Goal: Task Accomplishment & Management: Manage account settings

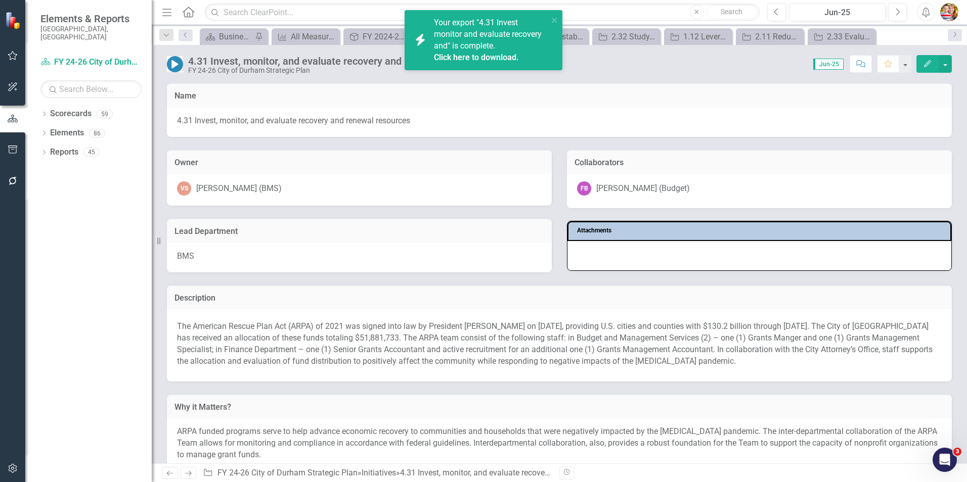
scroll to position [405, 0]
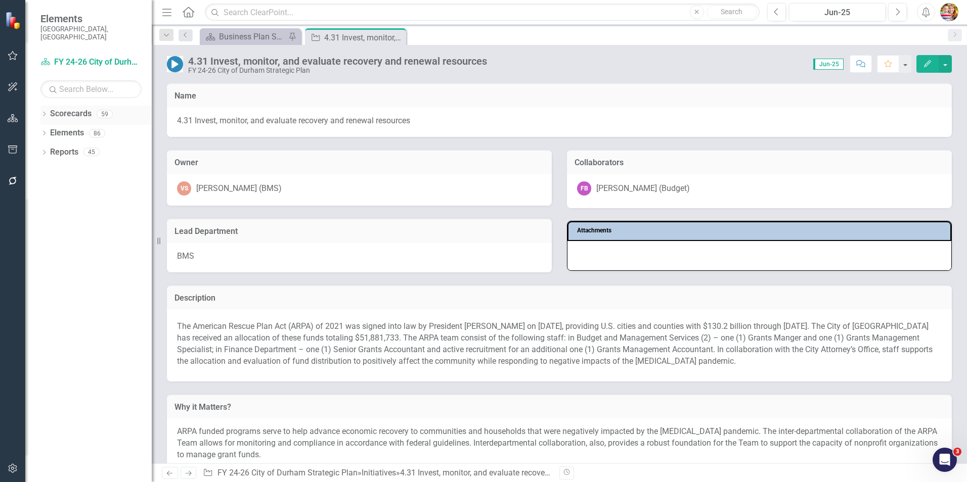
click at [43, 112] on icon "Dropdown" at bounding box center [43, 115] width 7 height 6
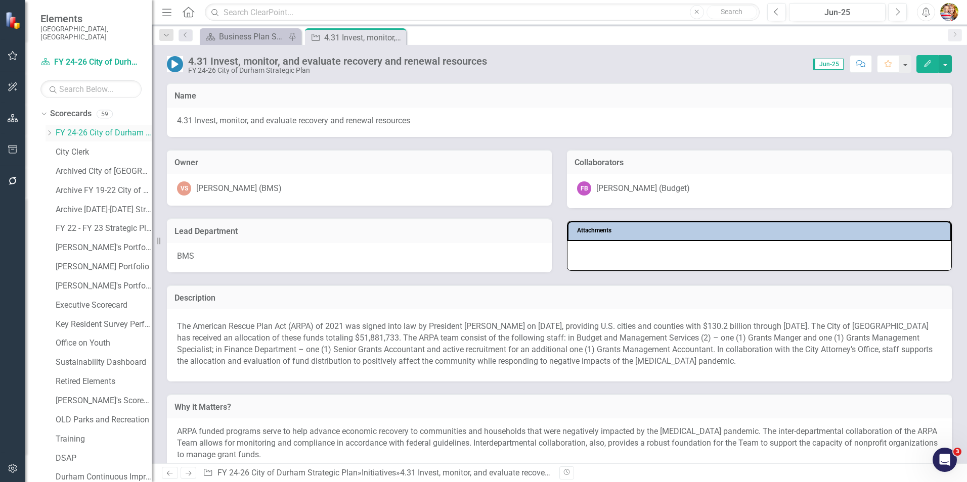
click at [88, 127] on link "FY 24-26 City of Durham Strategic Plan" at bounding box center [104, 133] width 96 height 12
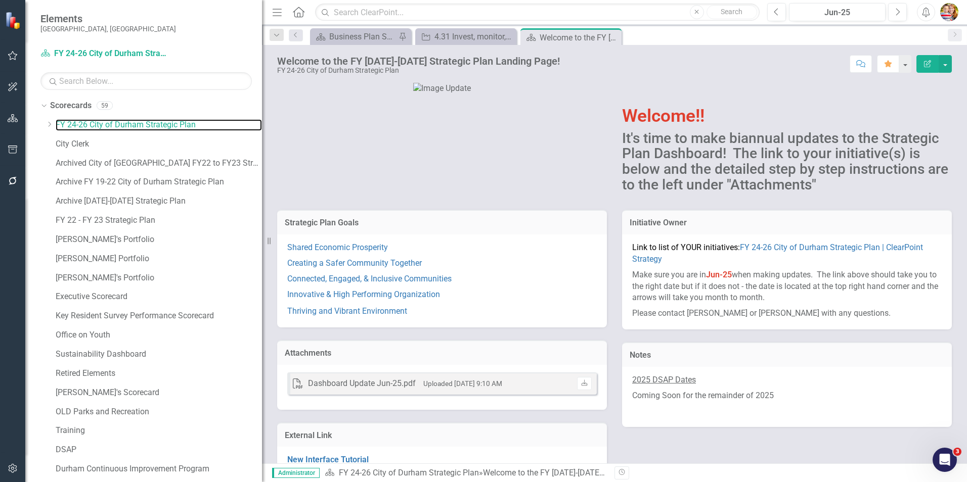
drag, startPoint x: 153, startPoint y: 215, endPoint x: 262, endPoint y: 223, distance: 109.5
click at [262, 223] on div "Resize" at bounding box center [266, 241] width 8 height 482
click at [52, 124] on icon "Dropdown" at bounding box center [50, 124] width 8 height 6
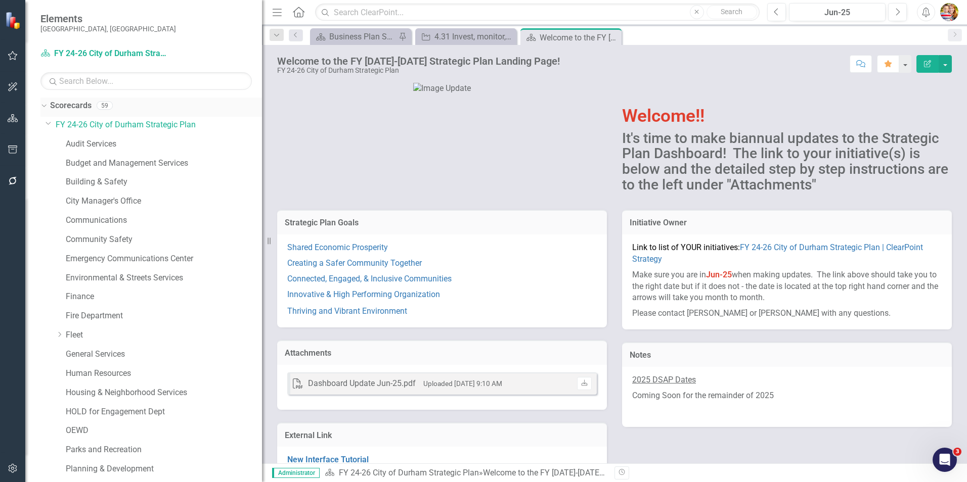
click at [42, 107] on icon "Dropdown" at bounding box center [43, 105] width 6 height 7
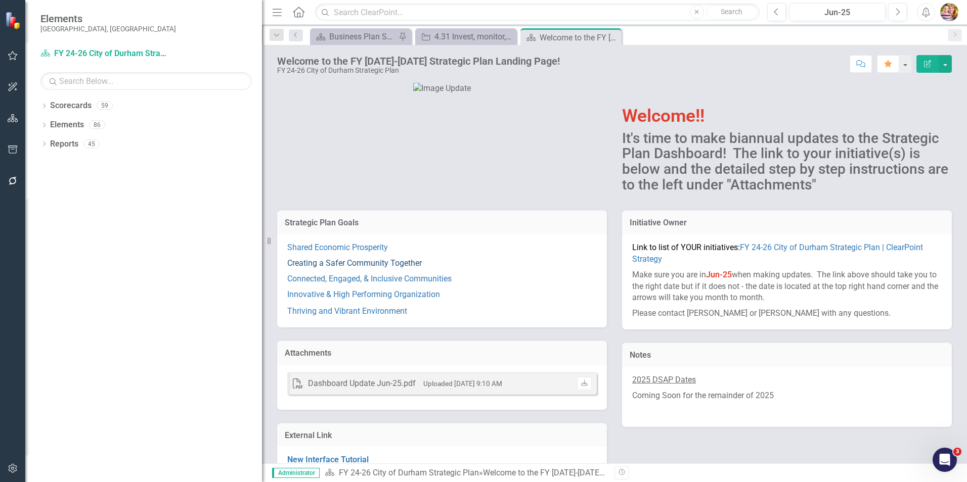
click at [365, 268] on link "Creating a Safer Community Together" at bounding box center [354, 263] width 135 height 10
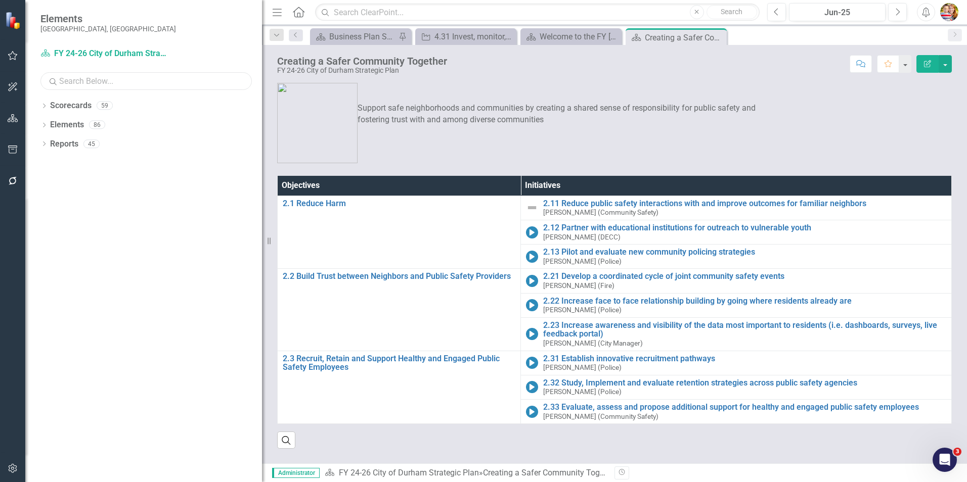
click at [66, 80] on input "text" at bounding box center [145, 81] width 211 height 18
type input "community"
click at [42, 106] on icon "Dropdown" at bounding box center [43, 107] width 7 height 6
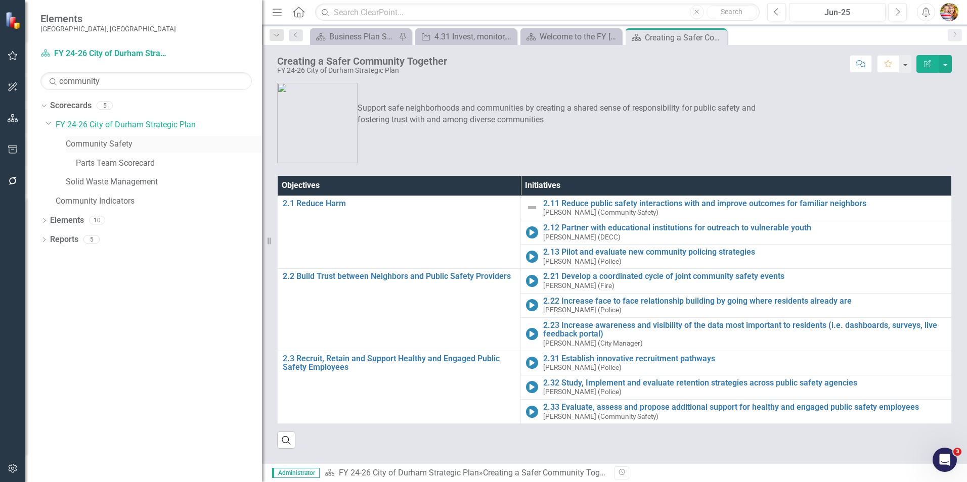
click at [95, 144] on link "Community Safety" at bounding box center [164, 145] width 196 height 12
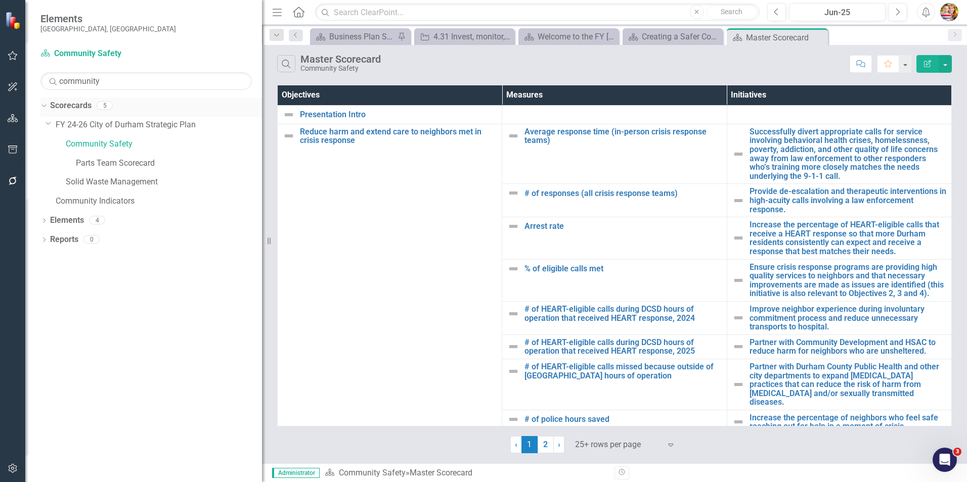
click at [44, 106] on icon "Dropdown" at bounding box center [43, 105] width 6 height 7
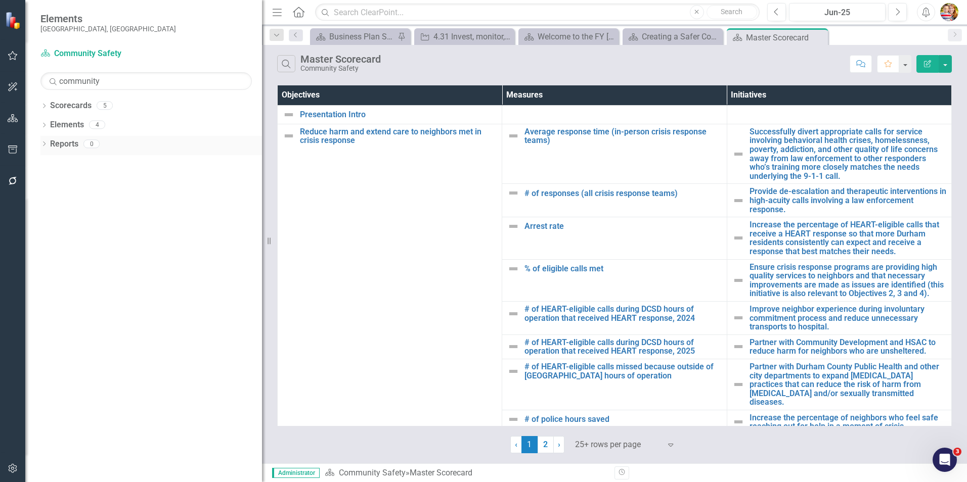
click at [43, 146] on icon "Dropdown" at bounding box center [43, 145] width 7 height 6
click at [85, 218] on link "Measure Measures" at bounding box center [80, 218] width 50 height 12
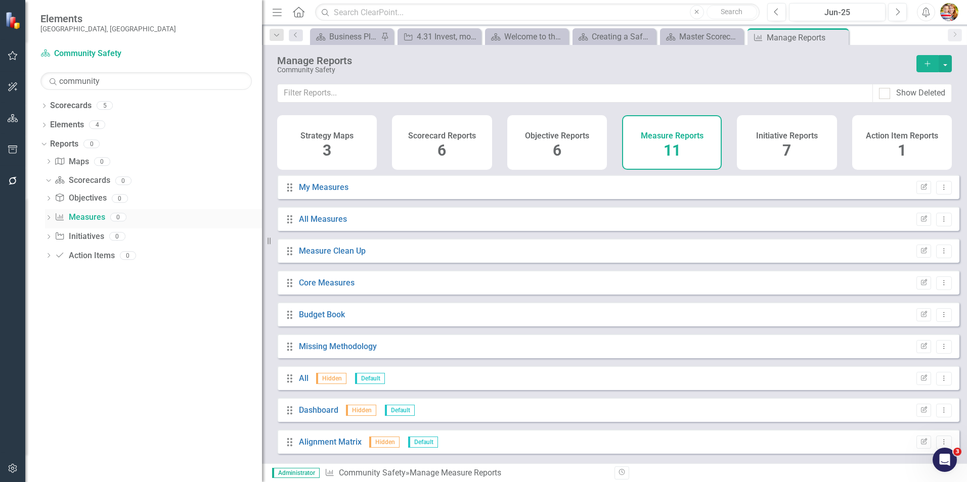
click at [47, 217] on icon "Dropdown" at bounding box center [48, 219] width 7 height 6
drag, startPoint x: 110, startPoint y: 80, endPoint x: 55, endPoint y: 80, distance: 55.1
click at [55, 80] on div "Search community" at bounding box center [145, 81] width 211 height 18
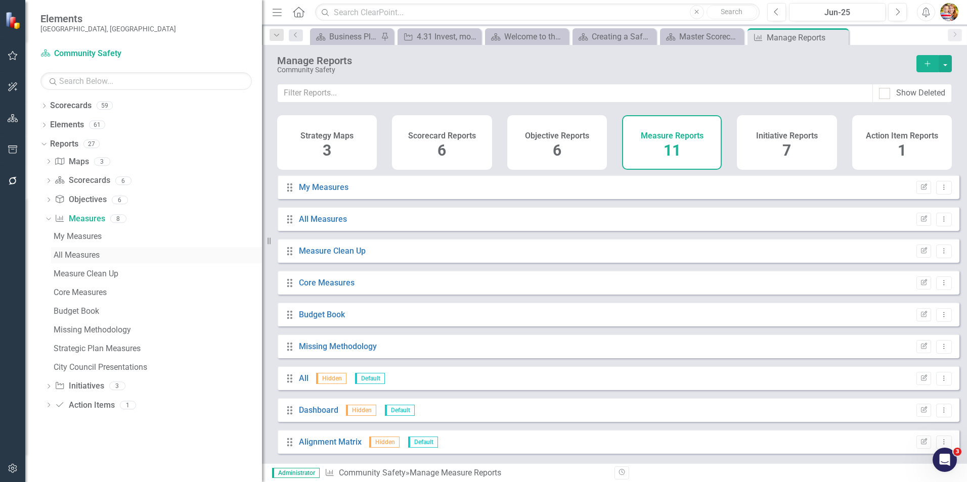
click at [64, 258] on div "All Measures" at bounding box center [158, 255] width 208 height 9
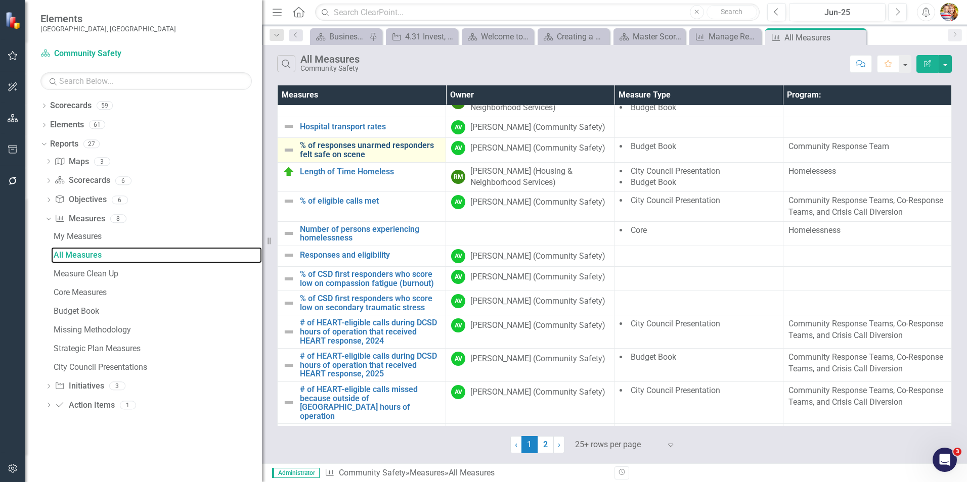
scroll to position [303, 0]
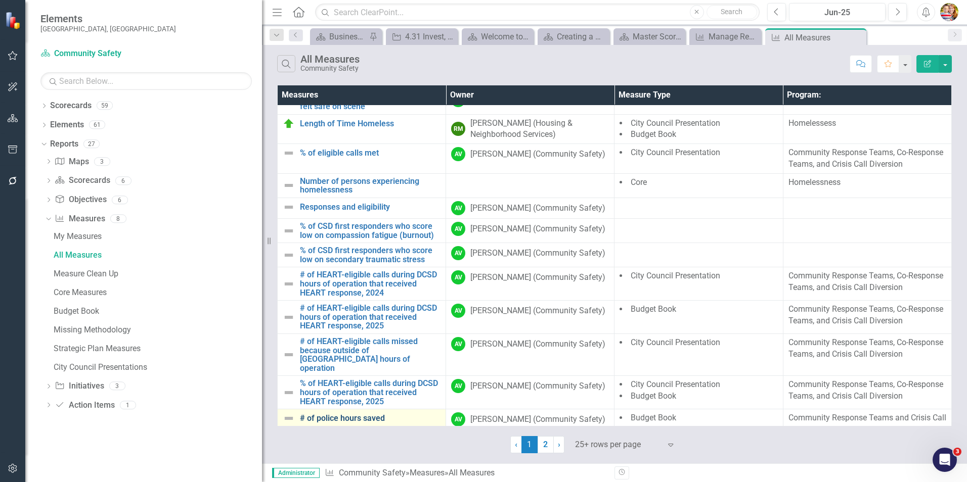
click at [330, 414] on link "# of police hours saved" at bounding box center [370, 418] width 141 height 9
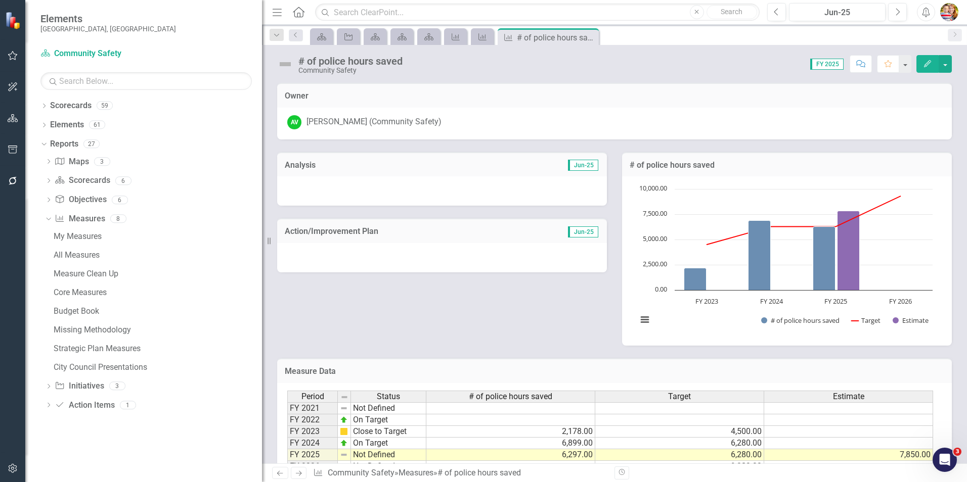
scroll to position [53, 0]
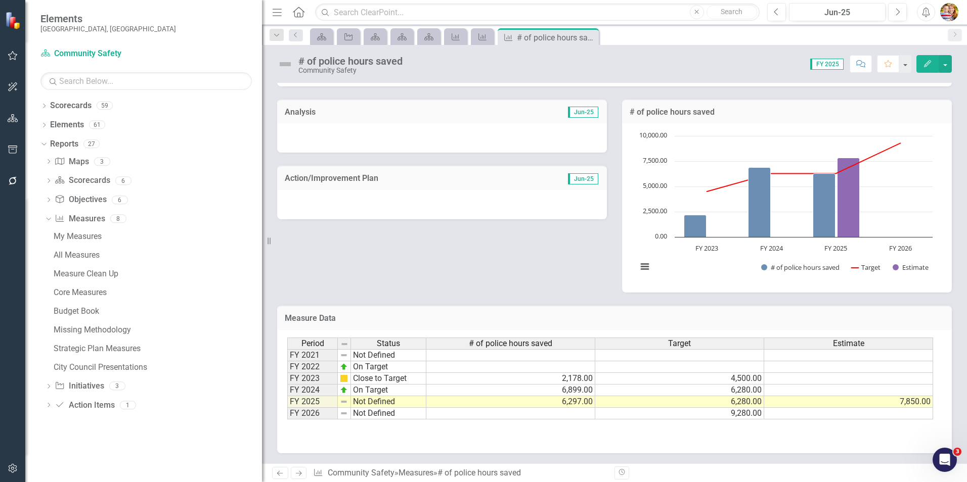
click at [563, 417] on td at bounding box center [510, 414] width 169 height 12
click at [562, 416] on td at bounding box center [510, 414] width 169 height 12
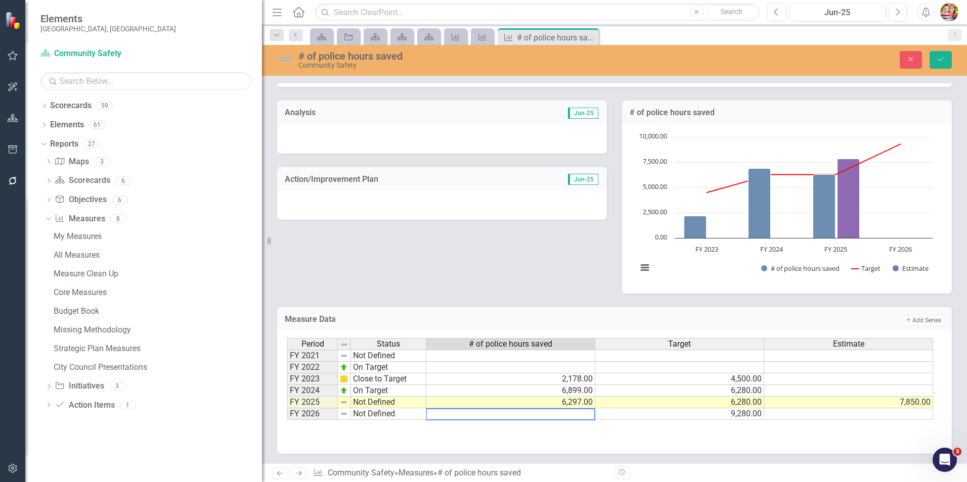
click at [544, 416] on textarea at bounding box center [510, 415] width 169 height 12
type textarea "5"
click at [287, 362] on div "Period Status # of police hours saved Target Estimate FY 2021 Not Defined FY 20…" at bounding box center [287, 379] width 0 height 82
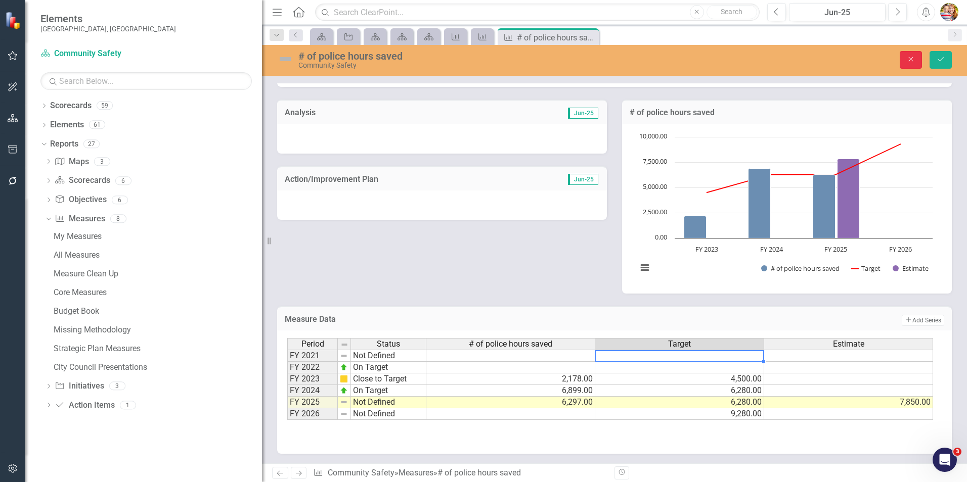
click at [910, 60] on icon "Close" at bounding box center [910, 59] width 9 height 7
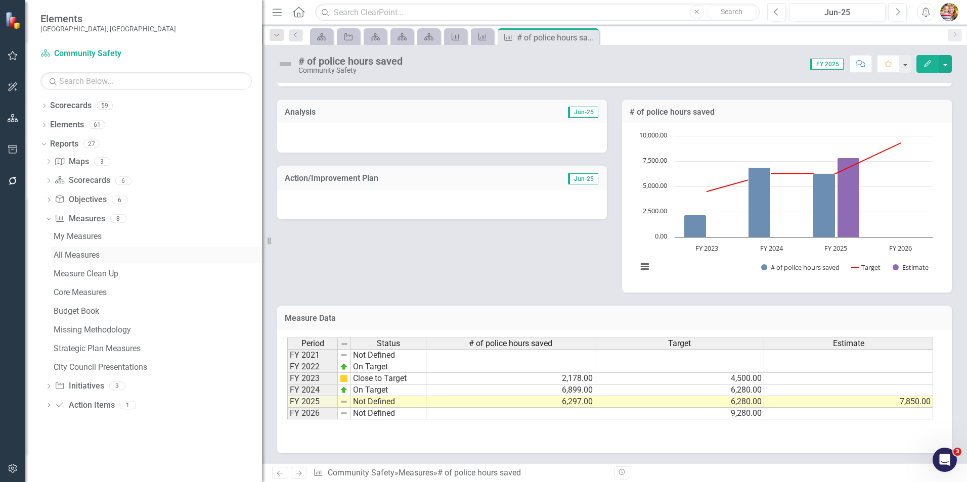
click at [66, 255] on div "All Measures" at bounding box center [158, 255] width 208 height 9
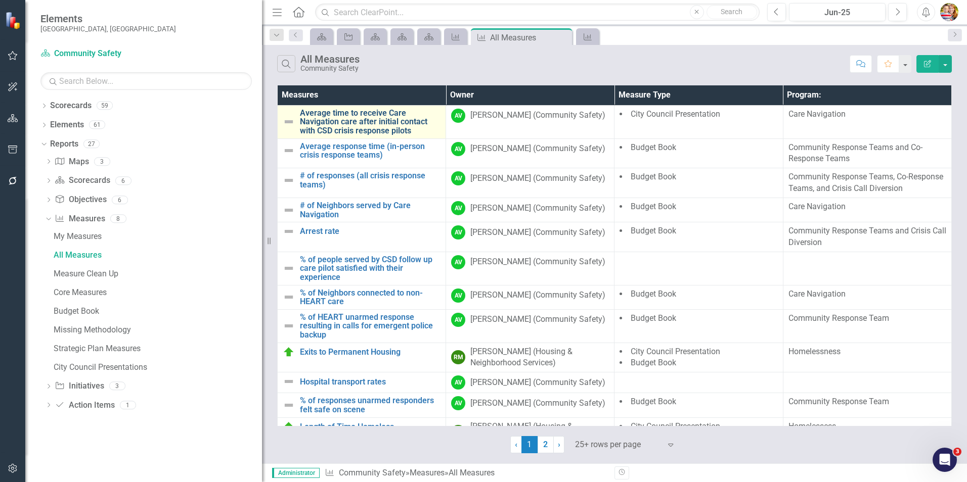
click at [350, 117] on link "Average time to receive Care Navigation care after initial contact with CSD cri…" at bounding box center [370, 122] width 141 height 27
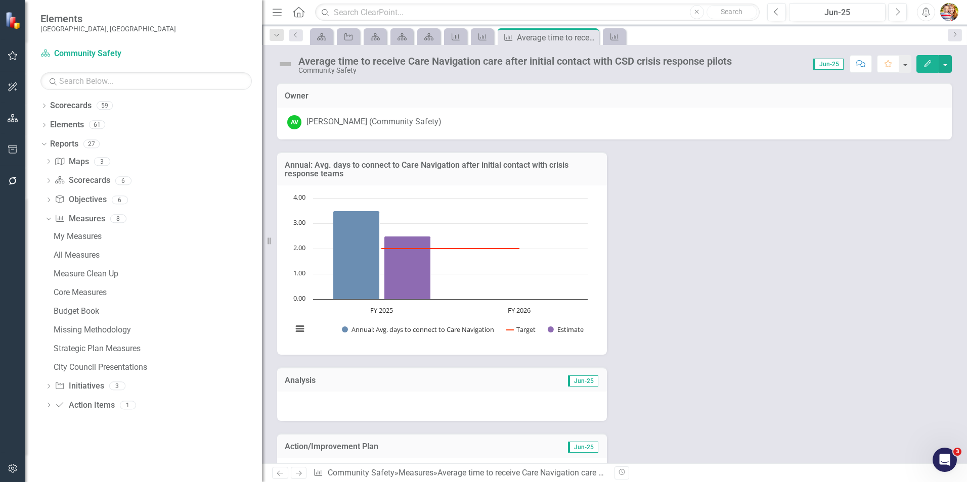
scroll to position [152, 0]
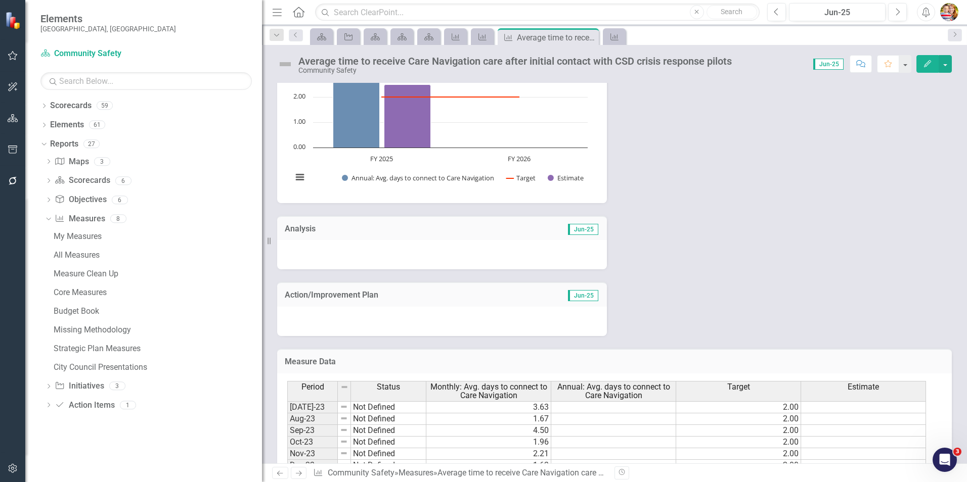
click at [381, 261] on div at bounding box center [442, 254] width 330 height 29
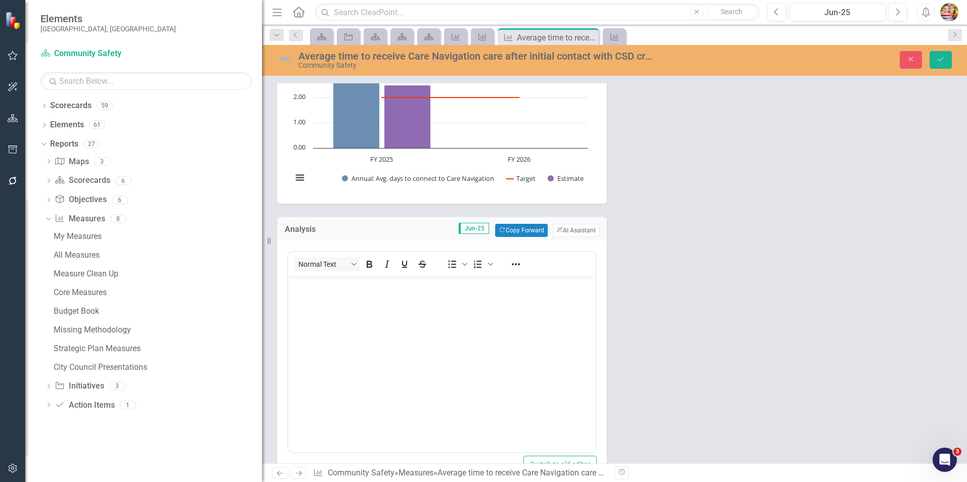
scroll to position [0, 0]
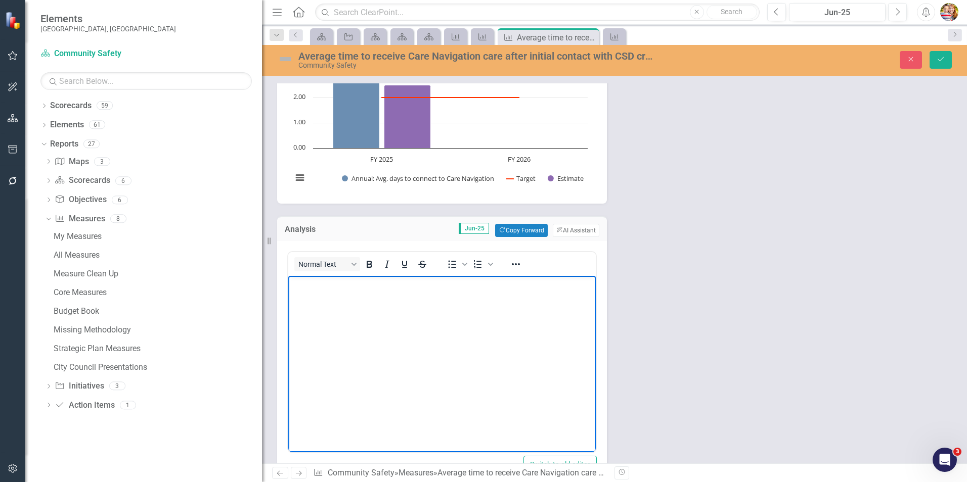
click at [310, 298] on body "Rich Text Area. Press ALT-0 for help." at bounding box center [441, 352] width 307 height 152
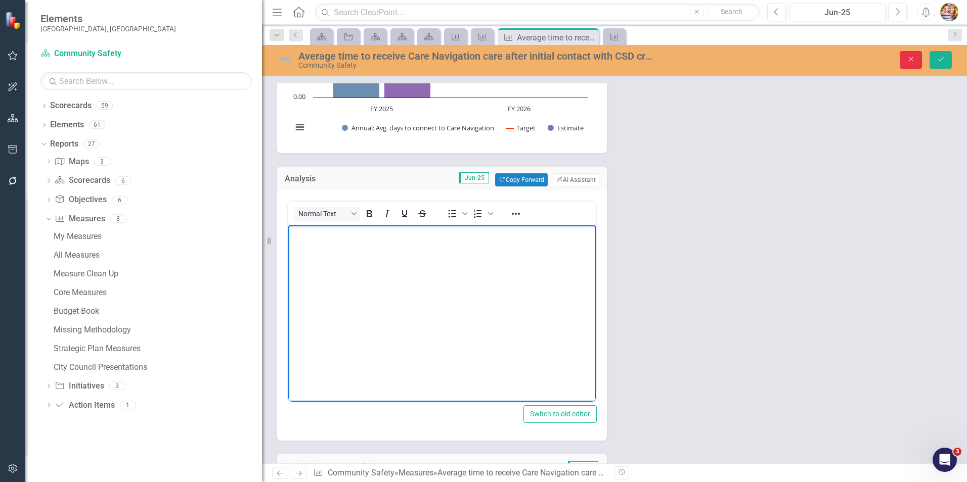
click at [907, 57] on icon "Close" at bounding box center [910, 59] width 9 height 7
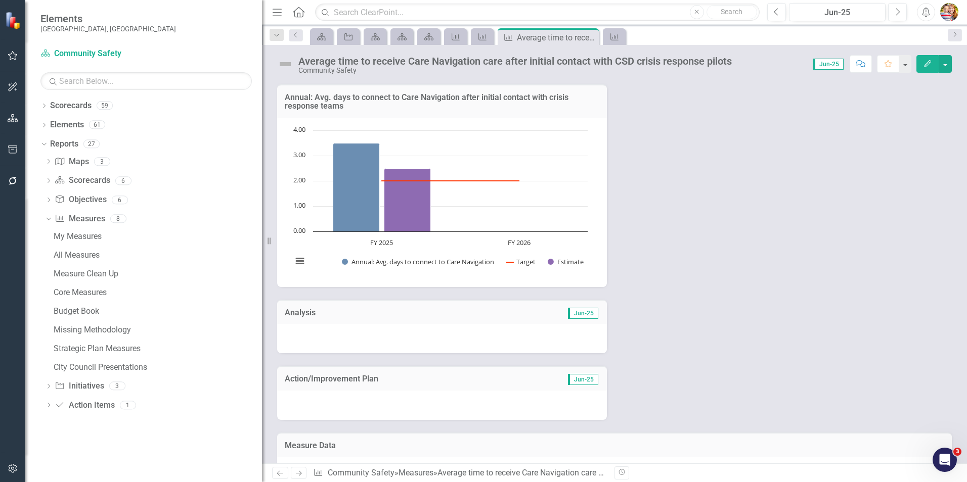
scroll to position [0, 0]
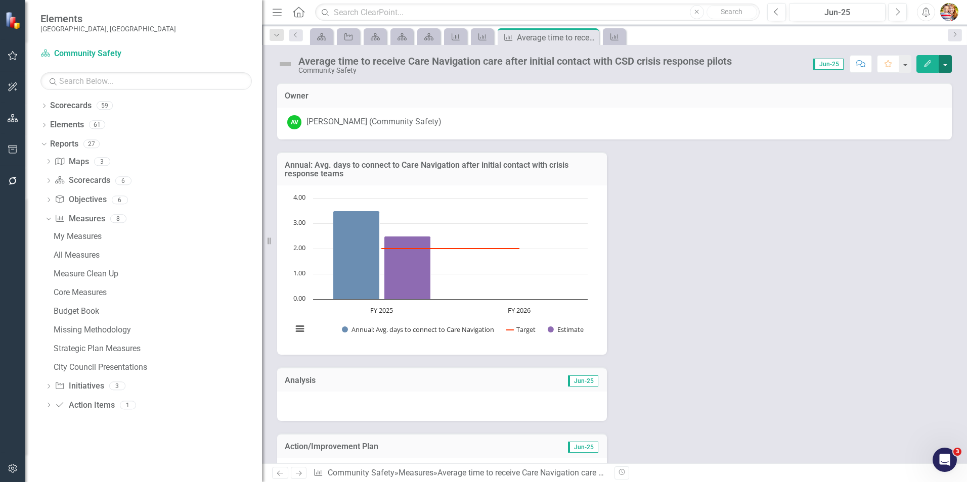
click at [946, 65] on button "button" at bounding box center [945, 64] width 13 height 18
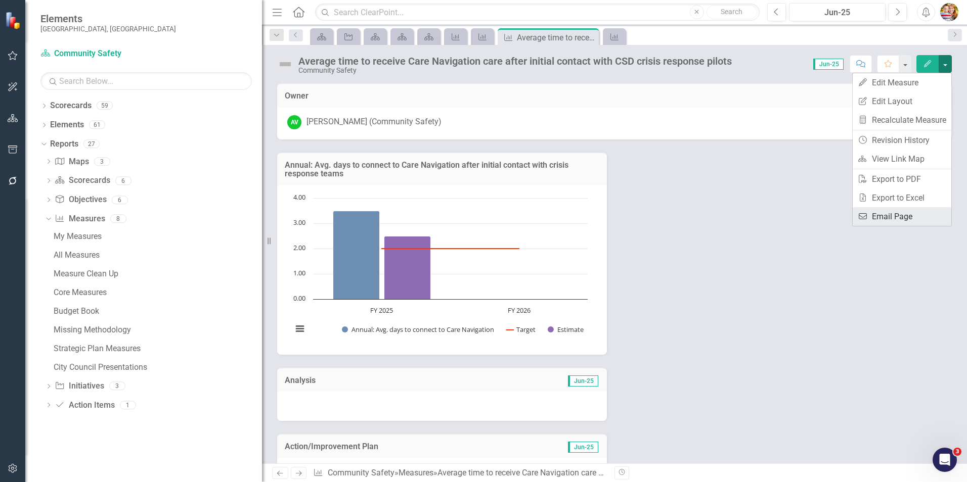
click at [893, 218] on link "Email Email Page" at bounding box center [902, 216] width 99 height 19
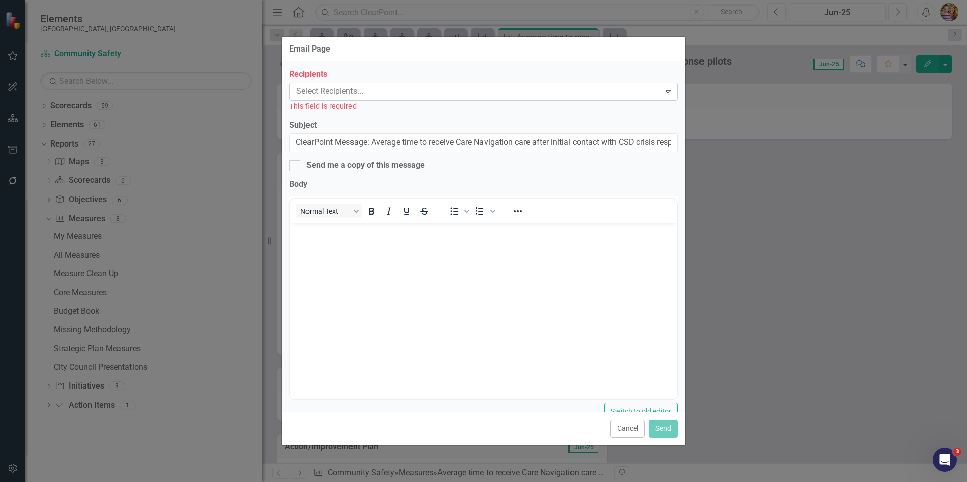
click at [337, 92] on div at bounding box center [476, 92] width 368 height 14
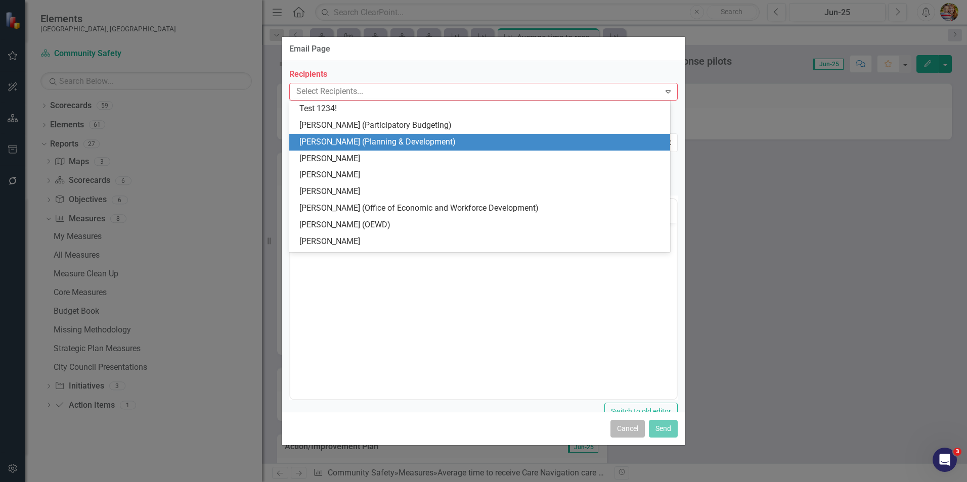
click at [622, 432] on button "Cancel" at bounding box center [627, 429] width 34 height 18
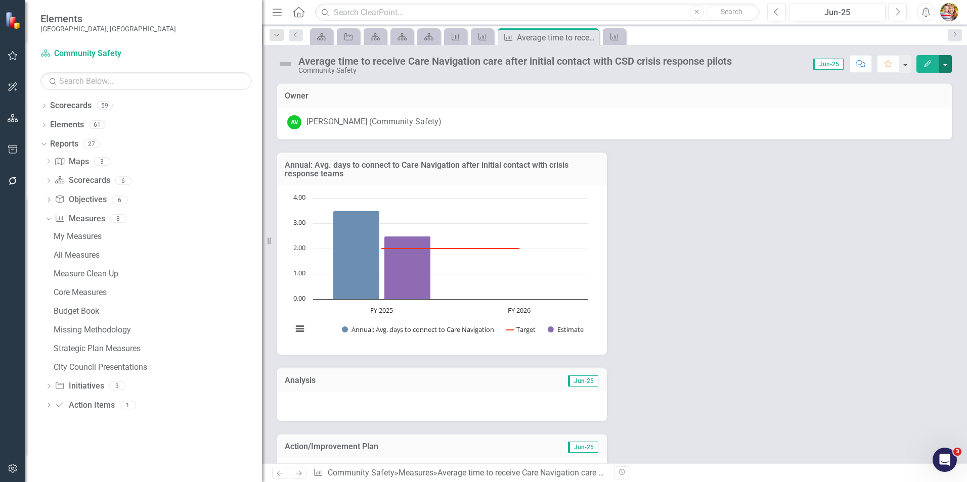
click at [949, 66] on button "button" at bounding box center [945, 64] width 13 height 18
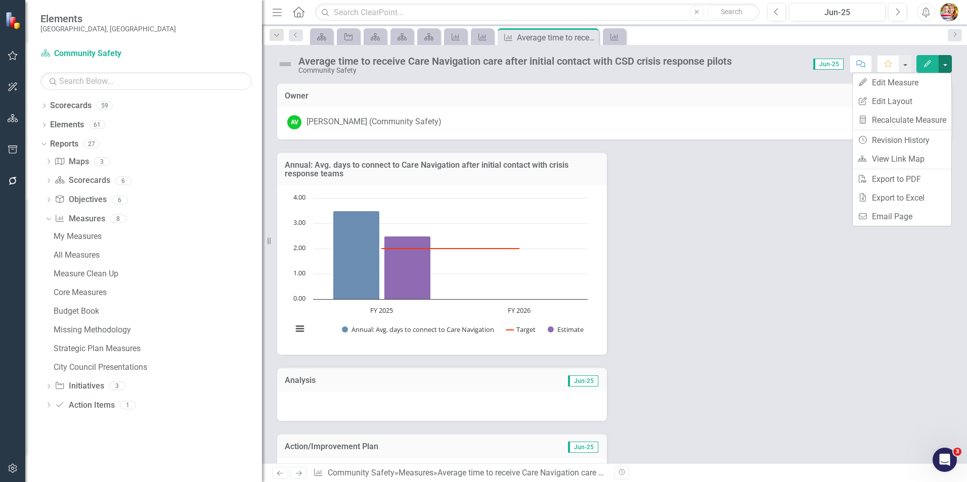
click at [810, 259] on div "Annual: Avg. days to connect to Care Navigation after initial contact with cris…" at bounding box center [615, 314] width 690 height 348
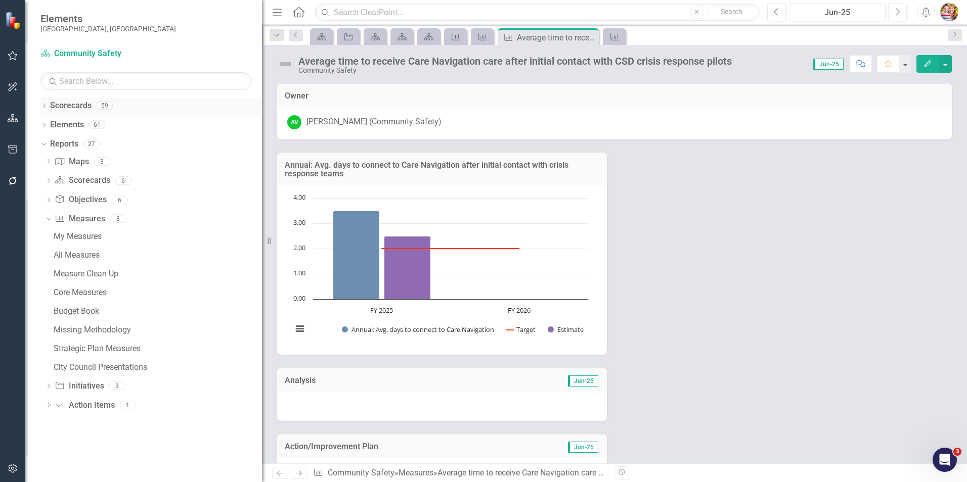
click at [67, 105] on link "Scorecards" at bounding box center [70, 106] width 41 height 12
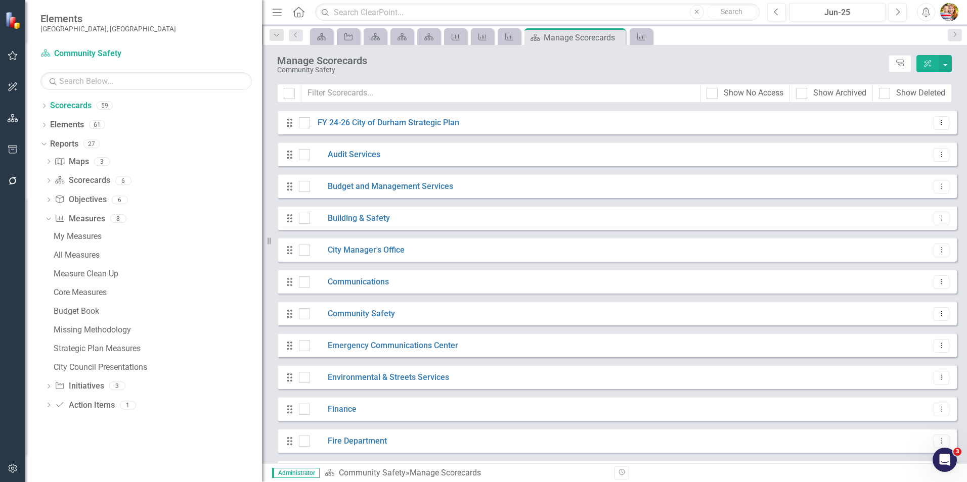
click at [297, 11] on icon "Home" at bounding box center [298, 12] width 13 height 11
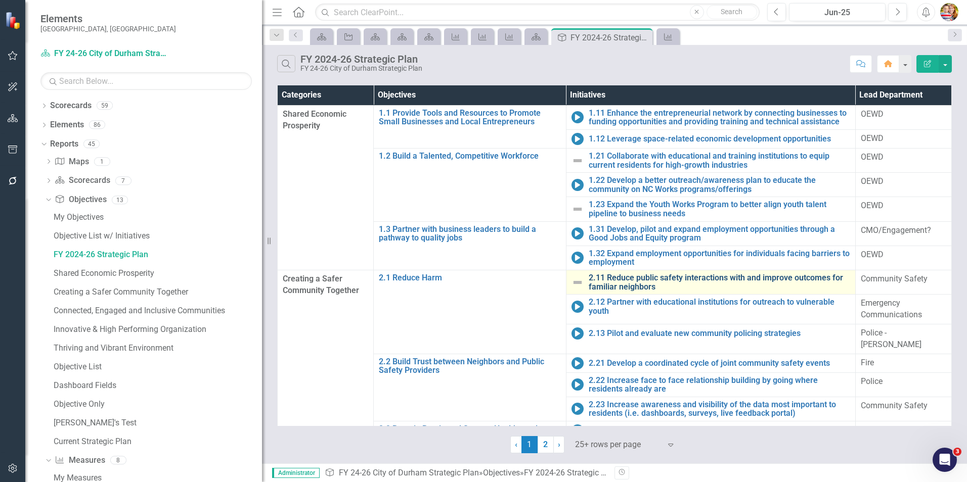
click at [631, 278] on link "2.11 Reduce public safety interactions with and improve outcomes for familiar n…" at bounding box center [719, 283] width 261 height 18
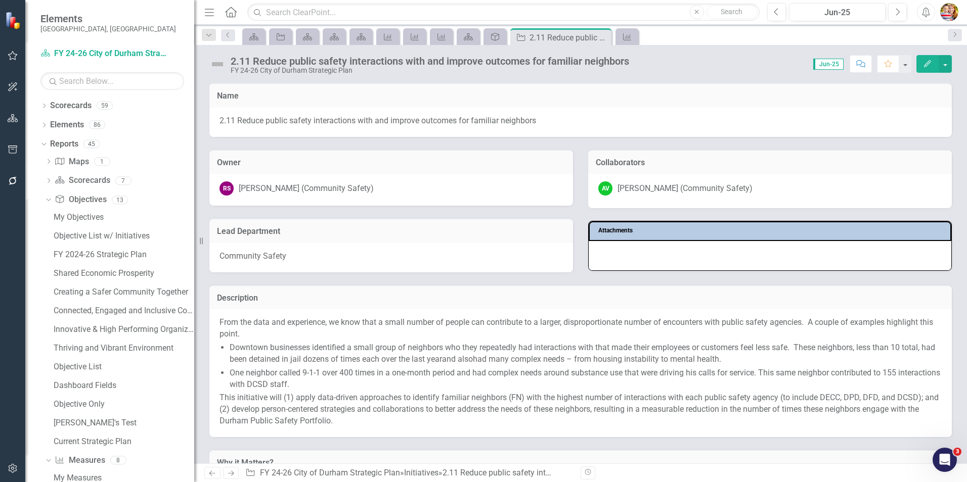
drag, startPoint x: 263, startPoint y: 246, endPoint x: 201, endPoint y: 250, distance: 62.3
click at [194, 250] on div "Resize" at bounding box center [198, 241] width 8 height 482
click at [835, 12] on div "Jun-25" at bounding box center [837, 13] width 90 height 12
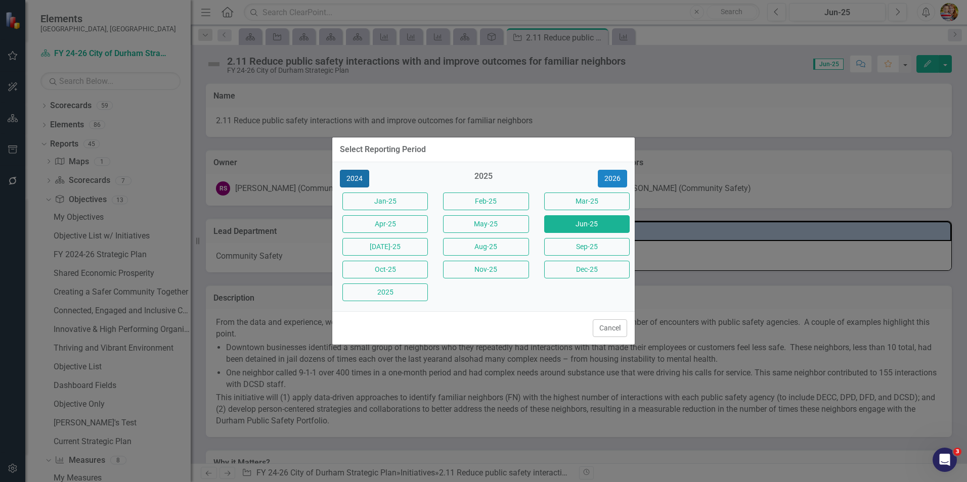
click at [363, 181] on button "2024" at bounding box center [354, 179] width 29 height 18
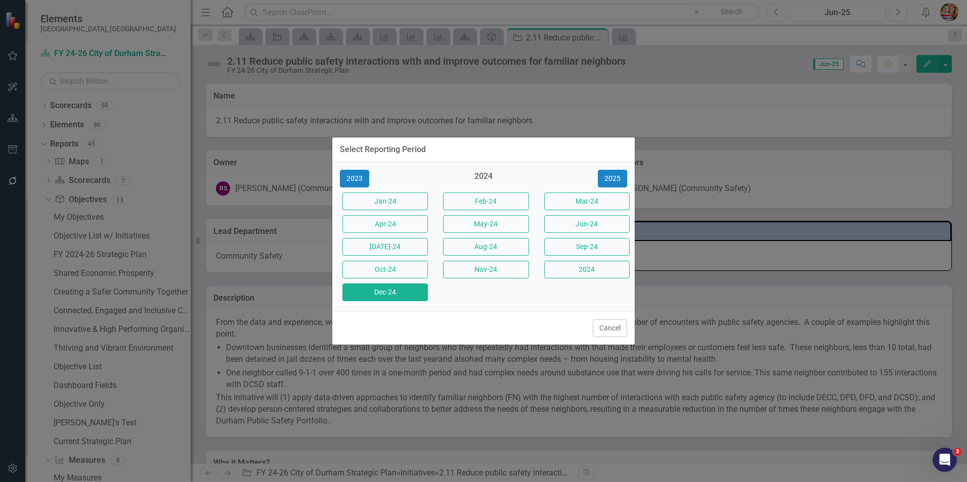
click at [393, 294] on button "Dec-24" at bounding box center [384, 293] width 85 height 18
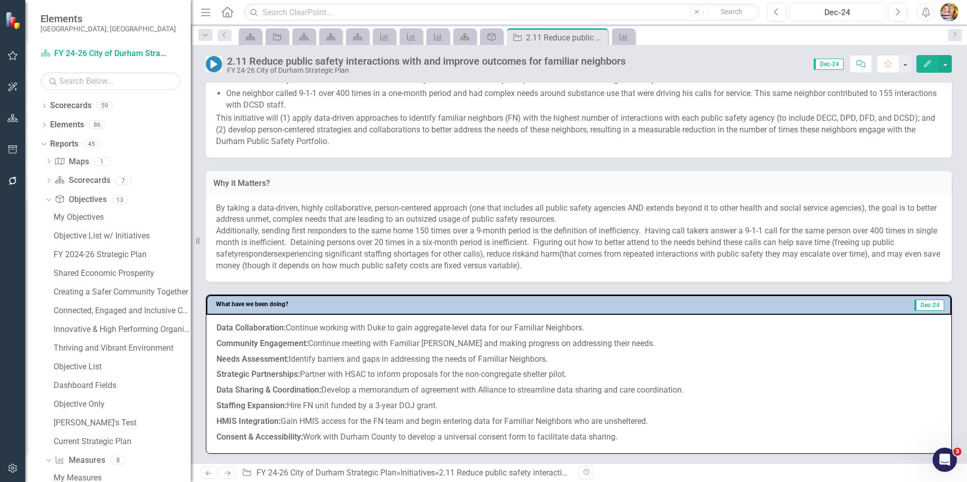
scroll to position [633, 0]
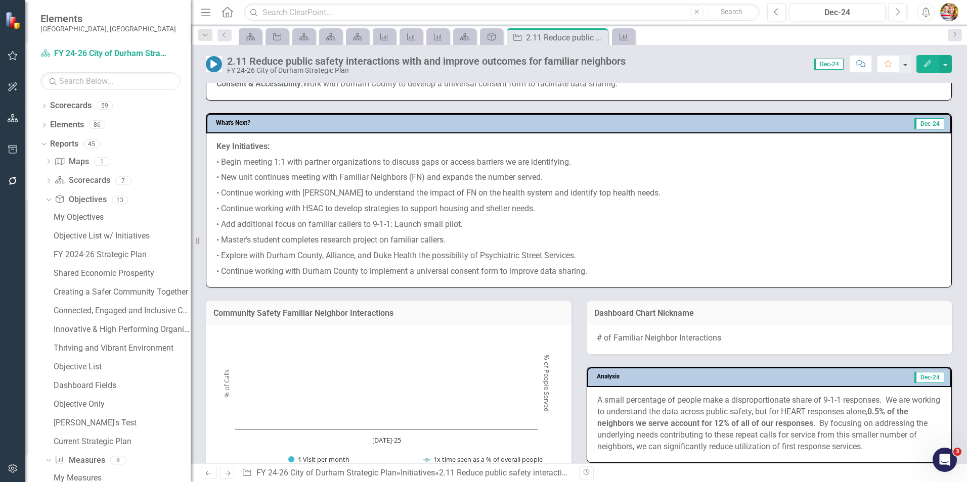
click at [213, 248] on div "Key Initiatives: • Begin meeting 1:1 with partner organizations to discuss gaps…" at bounding box center [578, 211] width 745 height 154
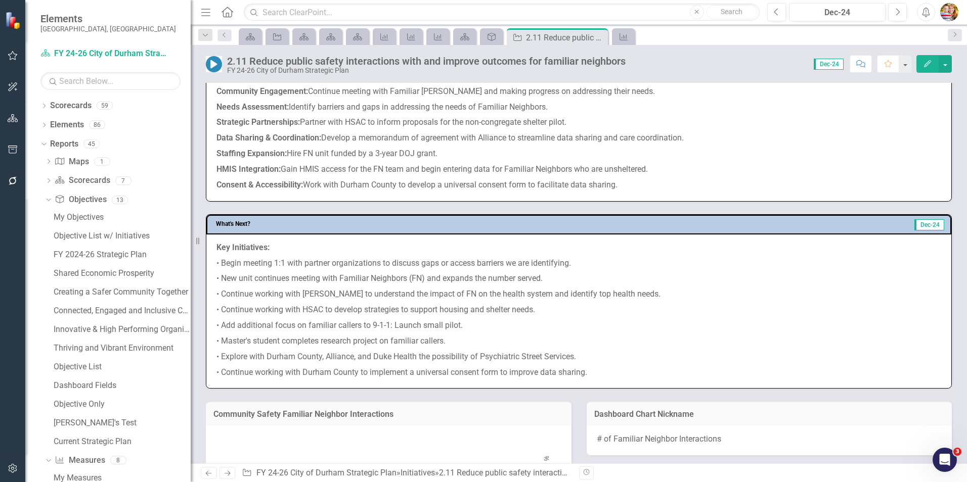
click at [242, 269] on p "• Begin meeting 1:1 with partner organizations to discuss gaps or access barrie…" at bounding box center [578, 264] width 725 height 16
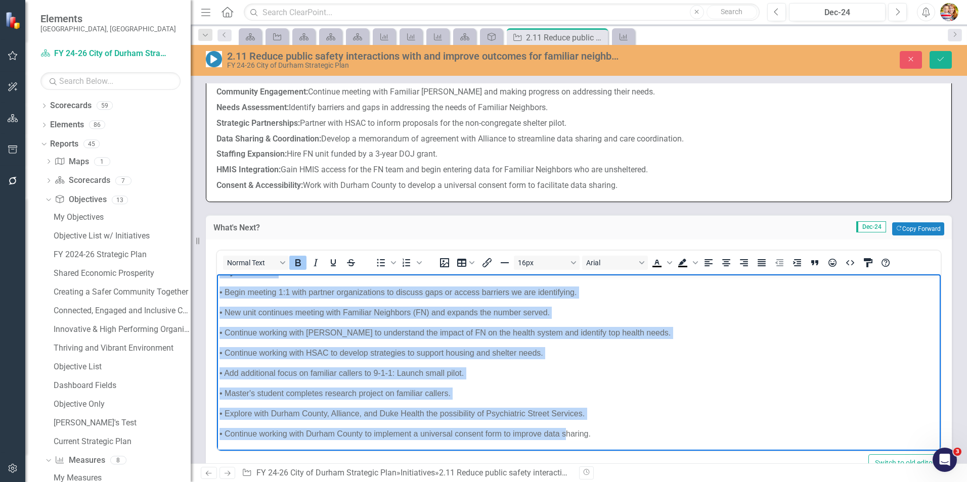
scroll to position [546, 0]
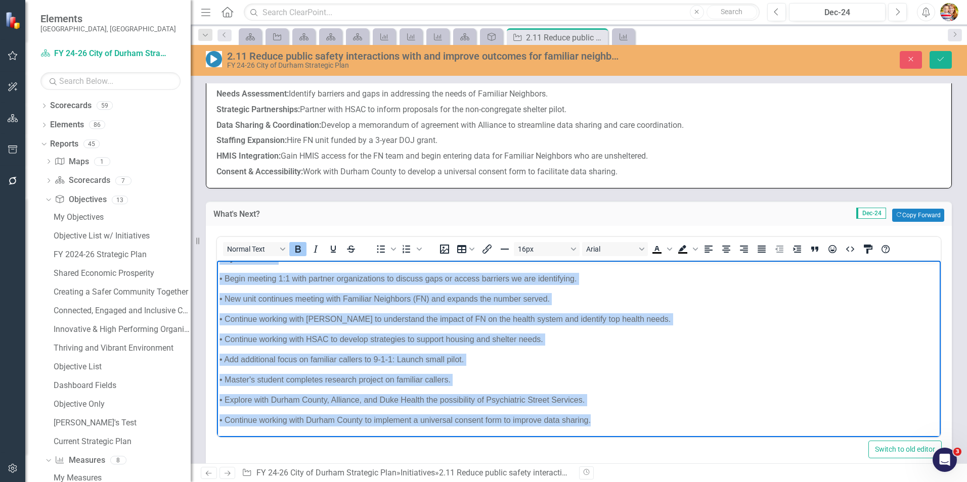
drag, startPoint x: 220, startPoint y: 269, endPoint x: 629, endPoint y: 430, distance: 439.3
click at [629, 430] on body "Key Initiatives: • Begin meeting 1:1 with partner organizations to discuss gaps…" at bounding box center [579, 343] width 724 height 187
copy body "Key Initiatives: • Begin meeting 1:1 with partner organizations to discuss gaps…"
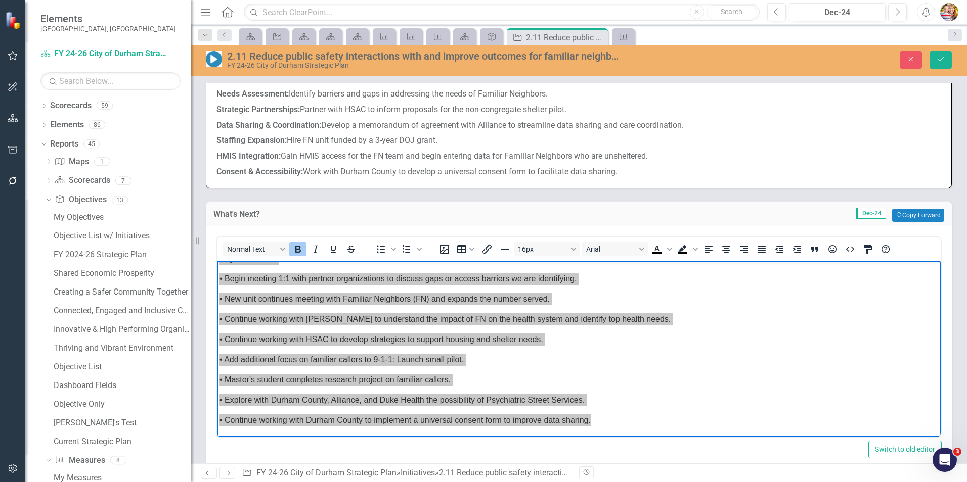
click at [698, 213] on td "Dec-24 Copy Forward Copy Forward" at bounding box center [705, 215] width 478 height 13
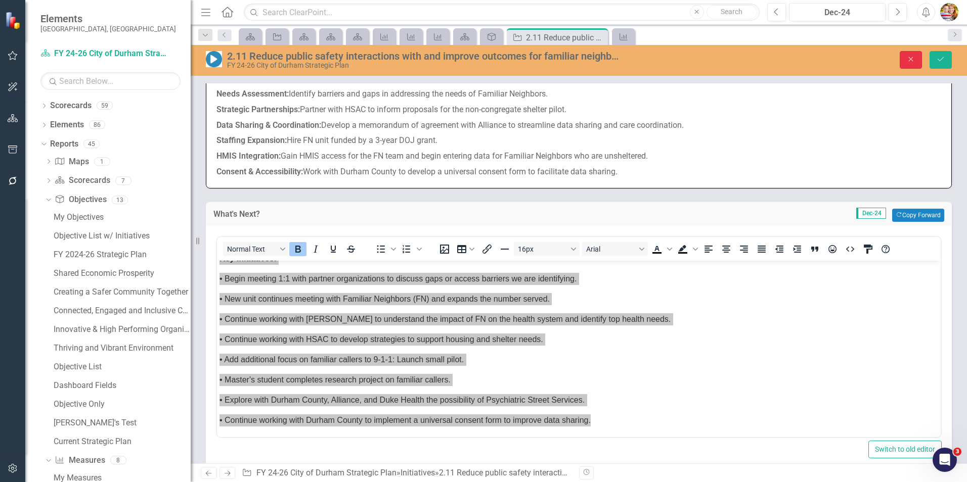
click at [913, 59] on icon "Close" at bounding box center [910, 59] width 9 height 7
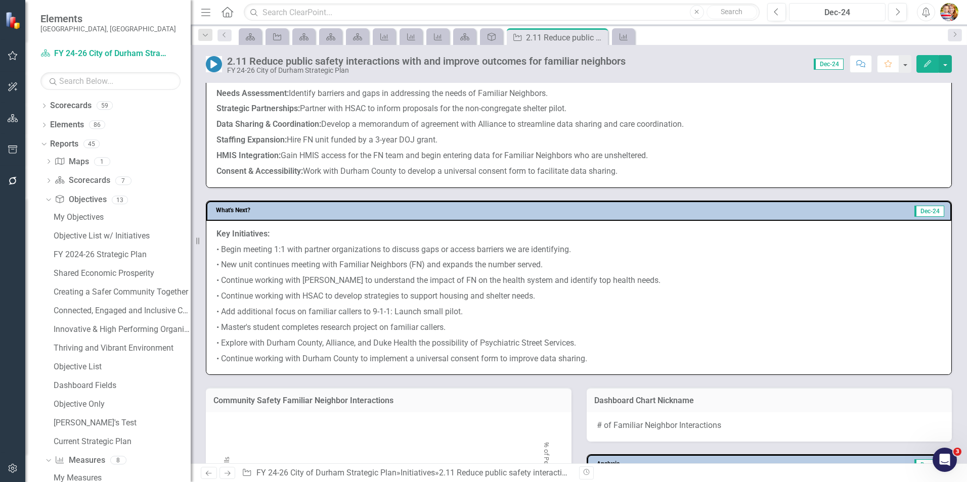
click at [834, 12] on div "Dec-24" at bounding box center [837, 13] width 90 height 12
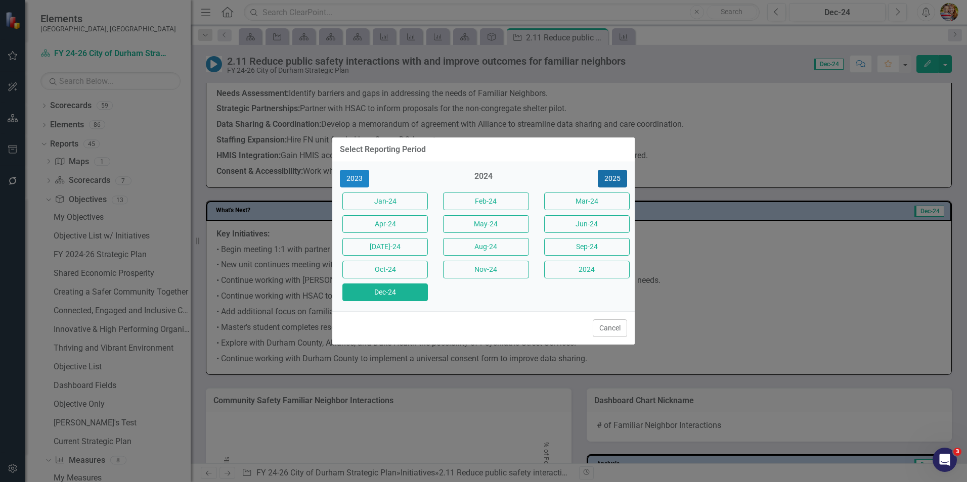
click at [619, 179] on button "2025" at bounding box center [612, 179] width 29 height 18
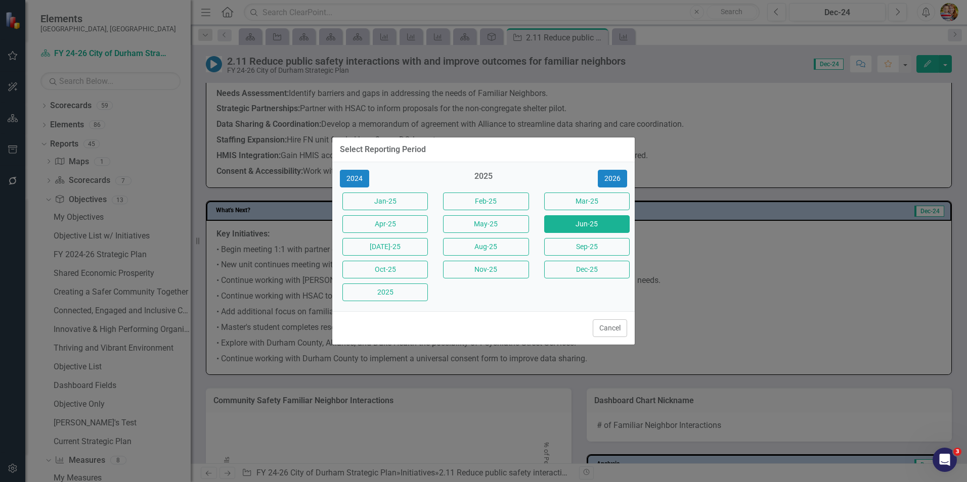
click at [593, 224] on button "Jun-25" at bounding box center [586, 224] width 85 height 18
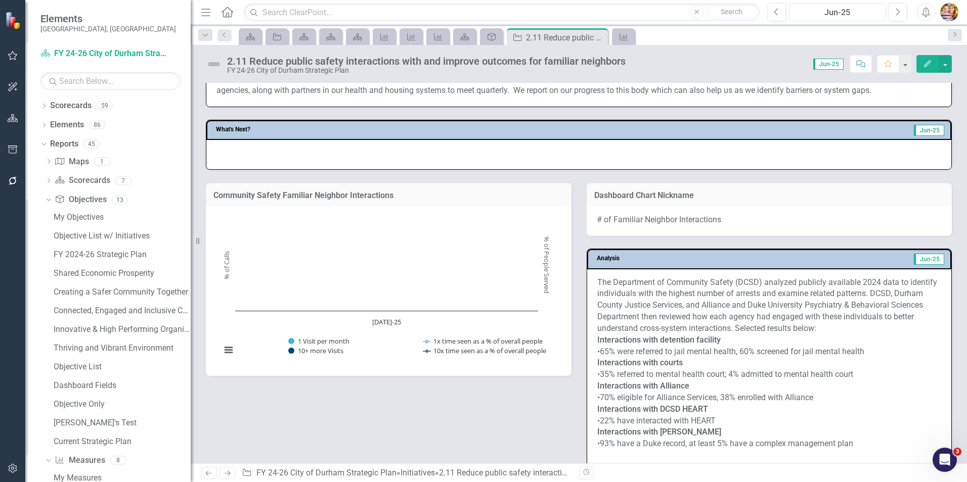
scroll to position [759, 0]
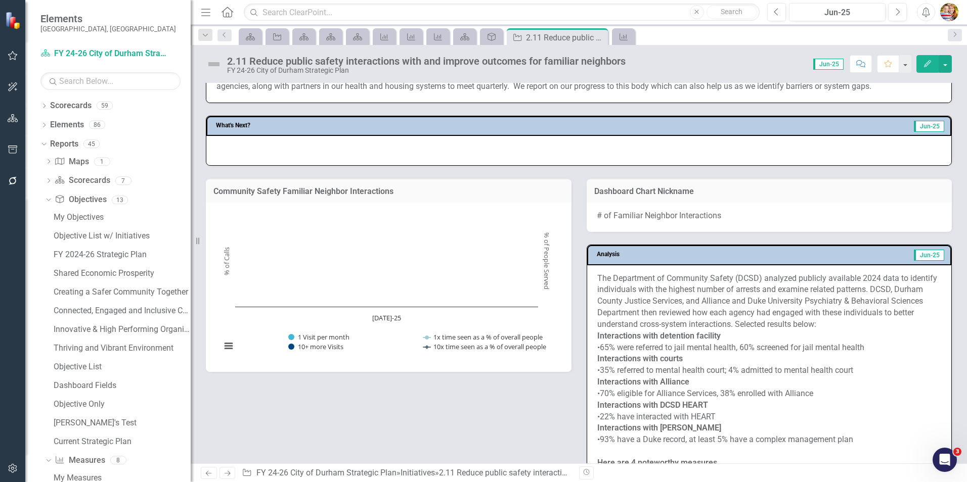
click at [463, 434] on div "Community Safety Familiar Neighbor Interactions Chart Combination chart with 4 …" at bounding box center [578, 415] width 761 height 499
click at [226, 9] on icon at bounding box center [227, 12] width 12 height 11
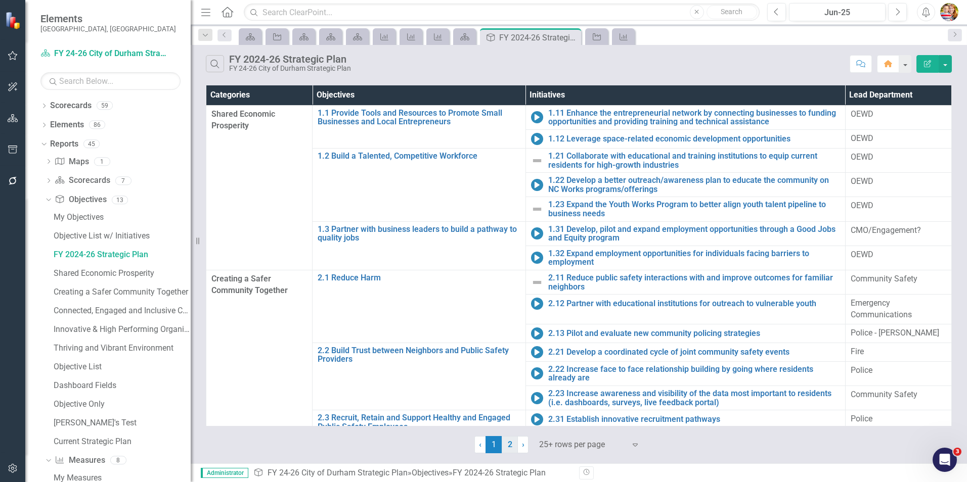
click at [507, 446] on link "2" at bounding box center [510, 444] width 16 height 17
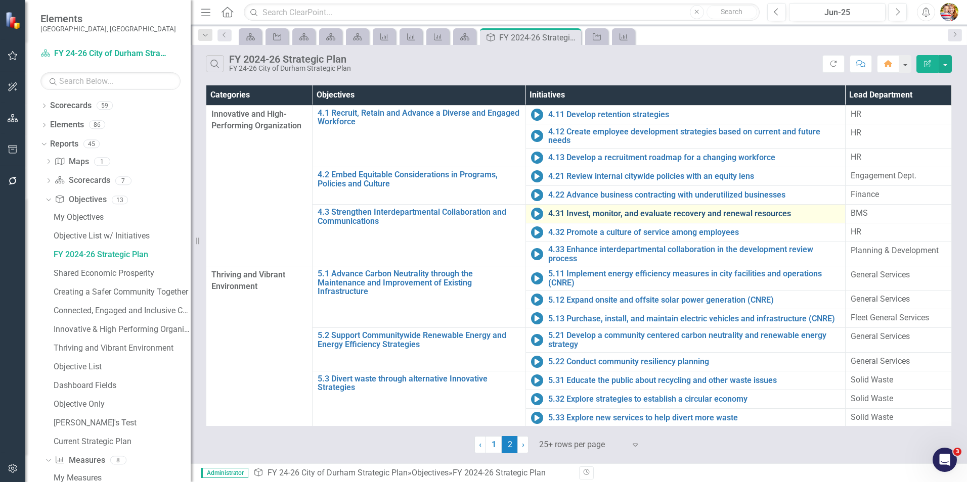
click at [640, 211] on link "4.31 Invest, monitor, and evaluate recovery and renewal resources" at bounding box center [694, 213] width 292 height 9
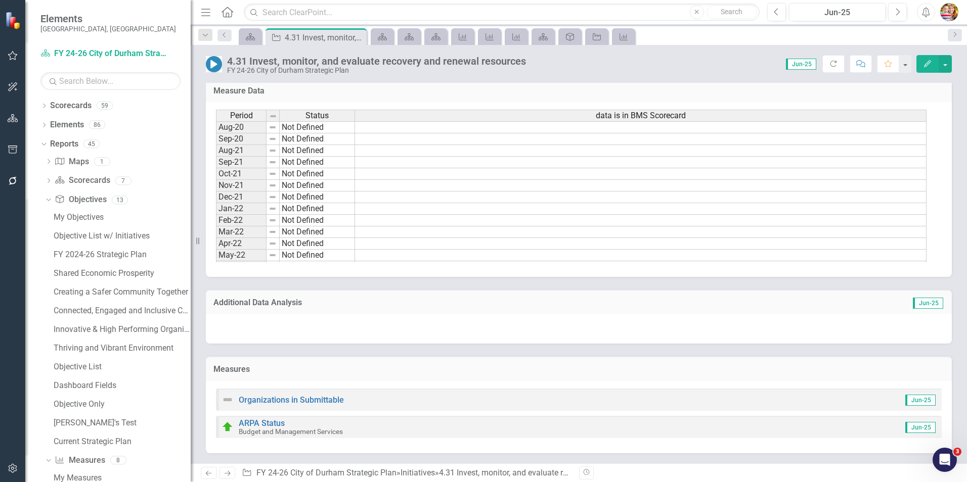
scroll to position [770, 0]
click at [265, 424] on link "ARPA Status" at bounding box center [262, 424] width 46 height 10
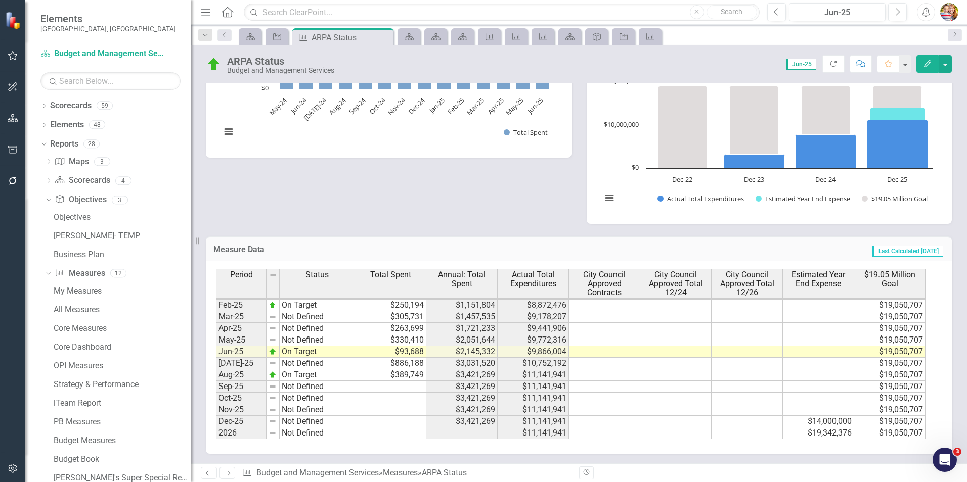
scroll to position [253, 0]
click at [274, 37] on icon "Initiative" at bounding box center [277, 37] width 10 height 8
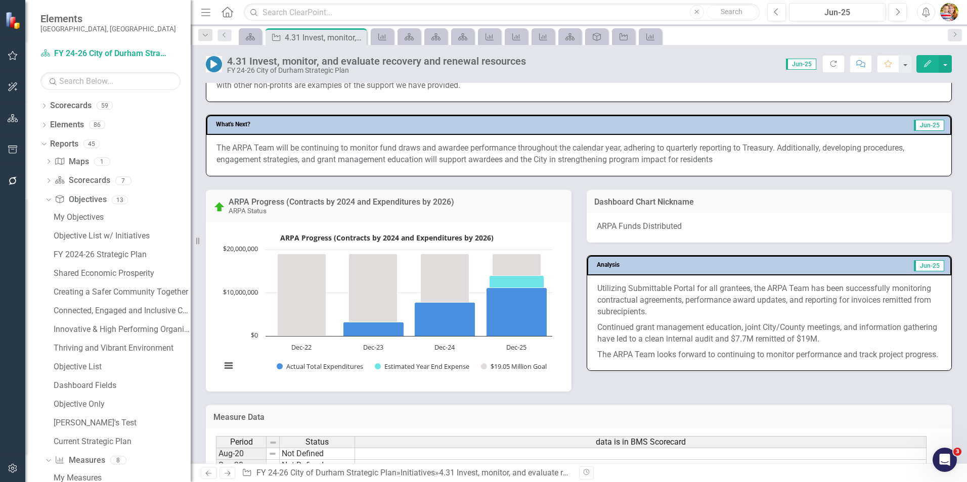
scroll to position [455, 0]
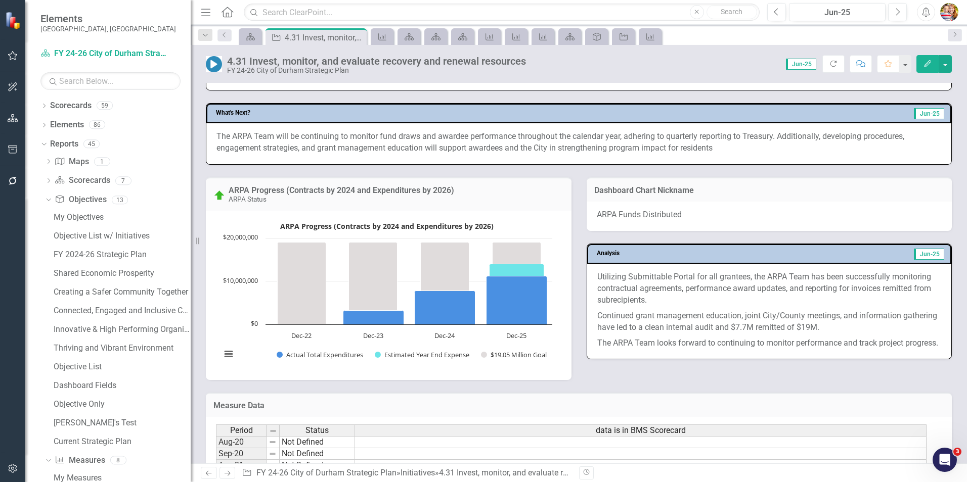
click at [225, 12] on icon "Home" at bounding box center [226, 12] width 13 height 11
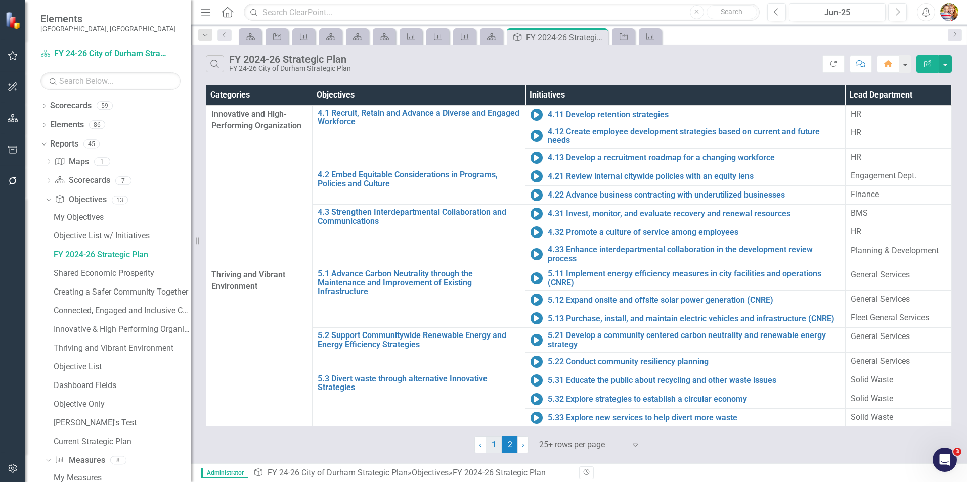
click at [492, 444] on link "1" at bounding box center [493, 444] width 16 height 17
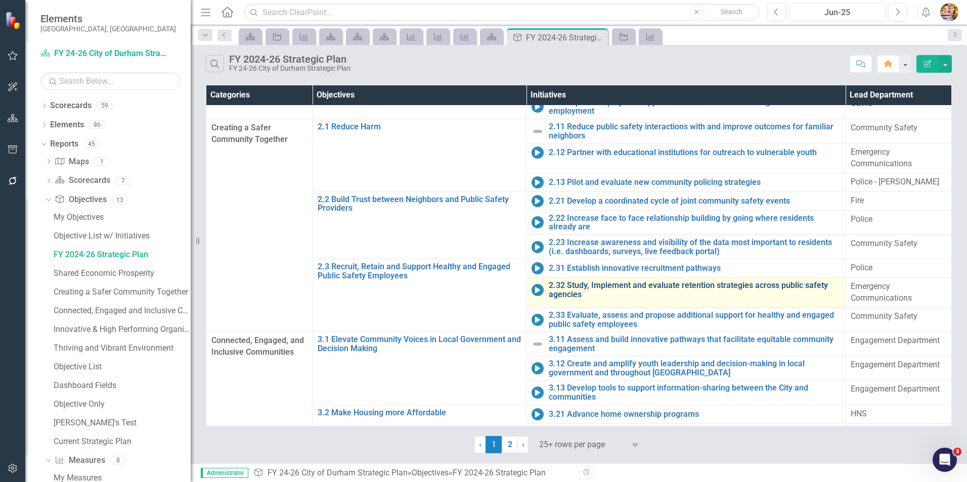
scroll to position [152, 0]
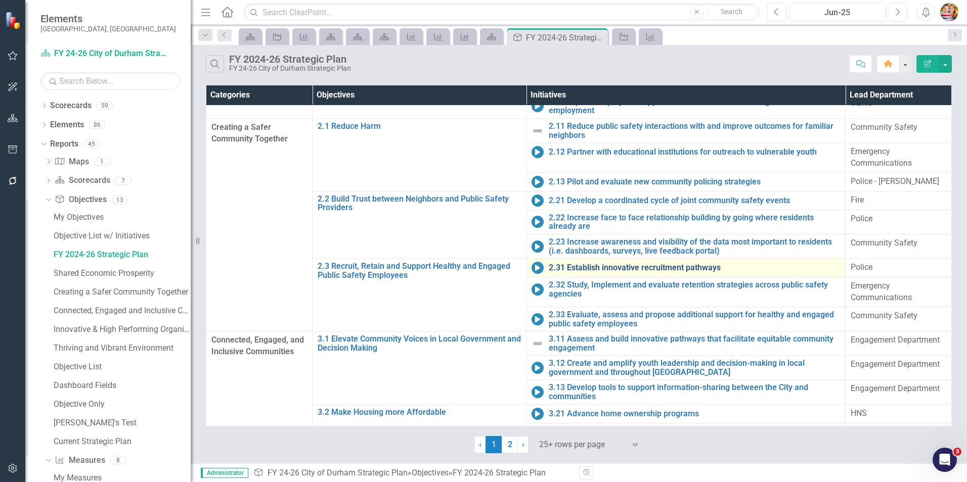
click at [618, 264] on link "2.31 Establish innovative recruitment pathways" at bounding box center [694, 267] width 291 height 9
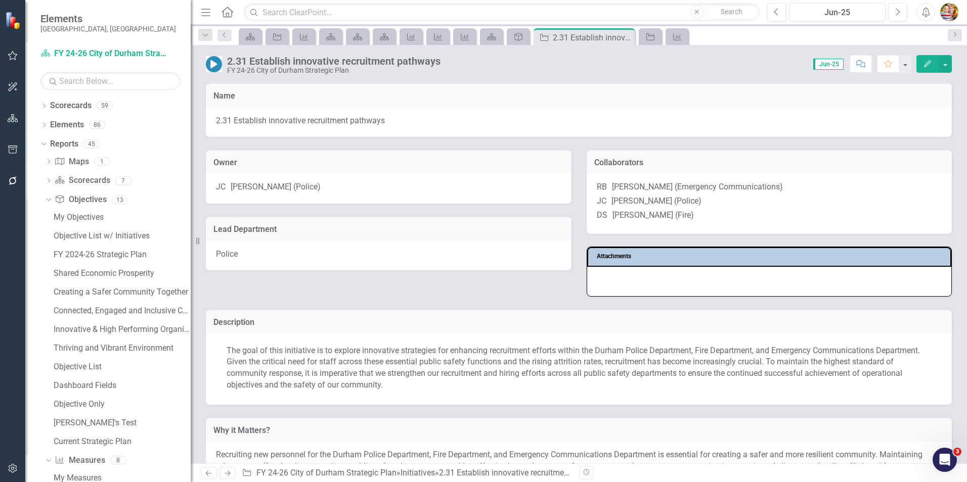
click at [228, 11] on icon "Home" at bounding box center [226, 12] width 13 height 11
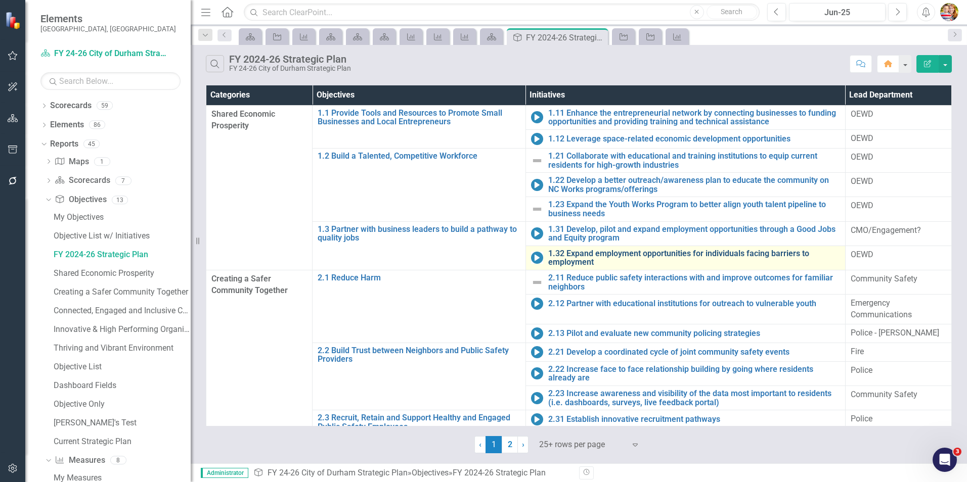
click at [582, 254] on link "1.32 Expand employment opportunities for individuals facing barriers to employm…" at bounding box center [694, 258] width 292 height 18
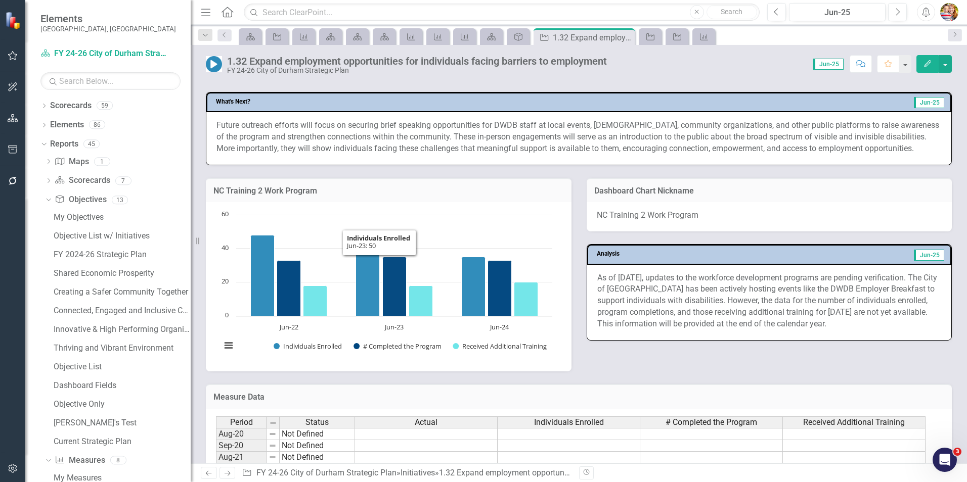
scroll to position [506, 0]
click at [327, 195] on h3 "NC Training 2 Work Program" at bounding box center [388, 191] width 350 height 9
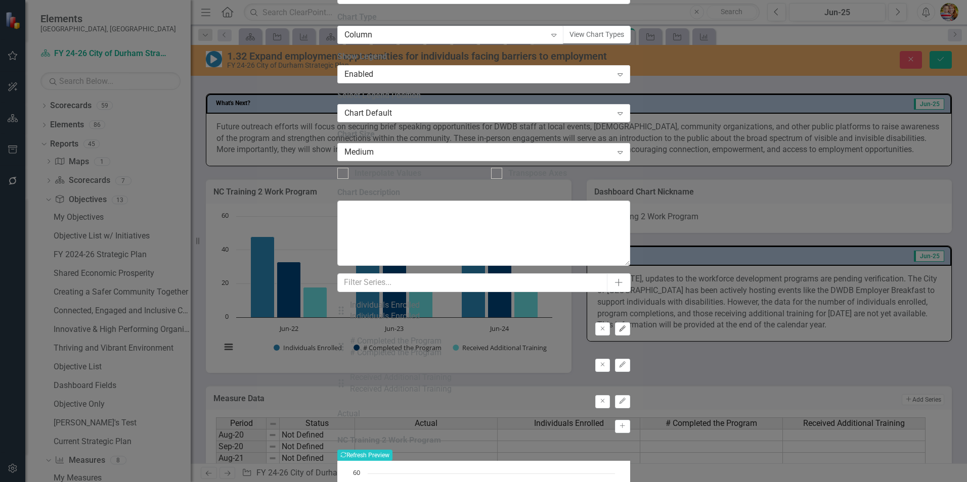
click at [626, 326] on icon "Edit" at bounding box center [622, 329] width 8 height 6
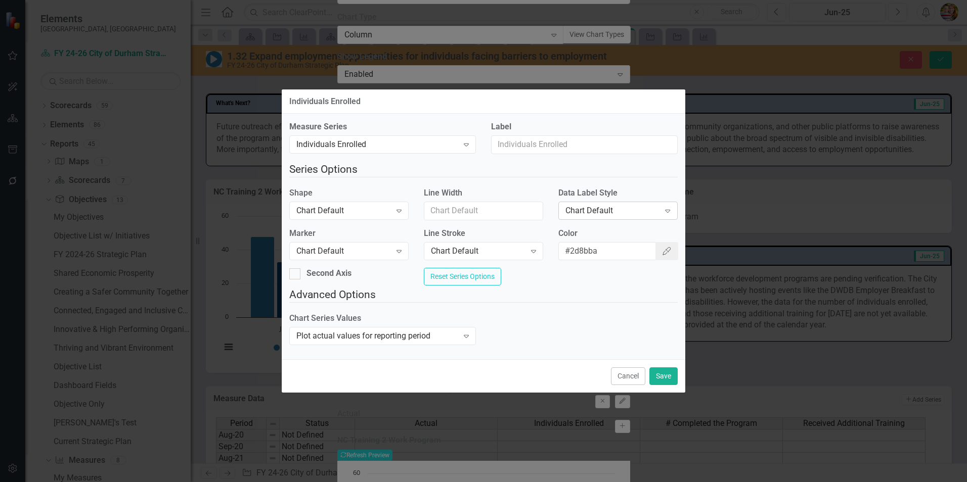
click at [568, 209] on div "Chart Default" at bounding box center [612, 211] width 95 height 12
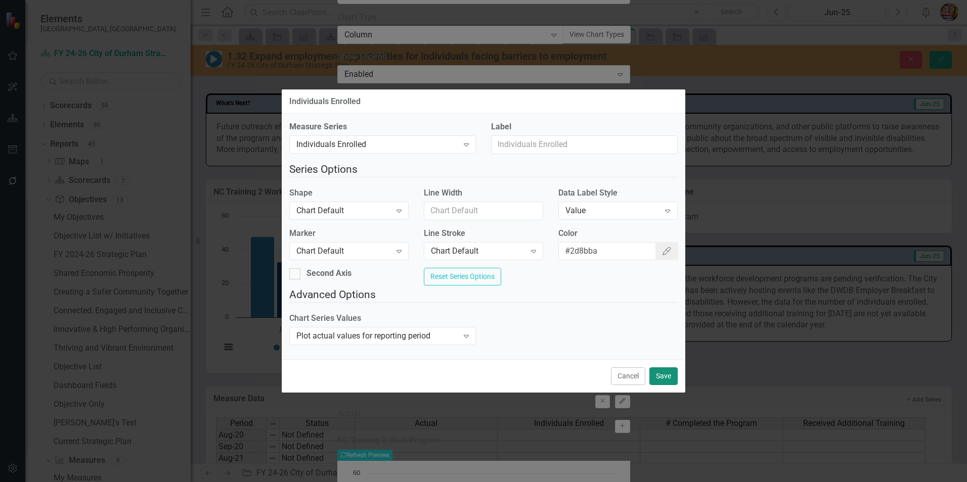
click at [667, 383] on button "Save" at bounding box center [663, 377] width 28 height 18
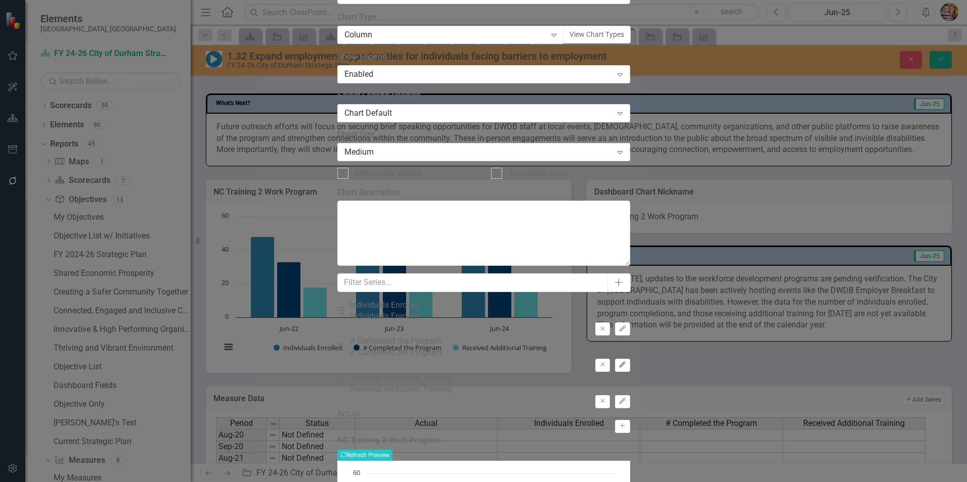
click at [626, 362] on icon "Edit" at bounding box center [622, 365] width 8 height 6
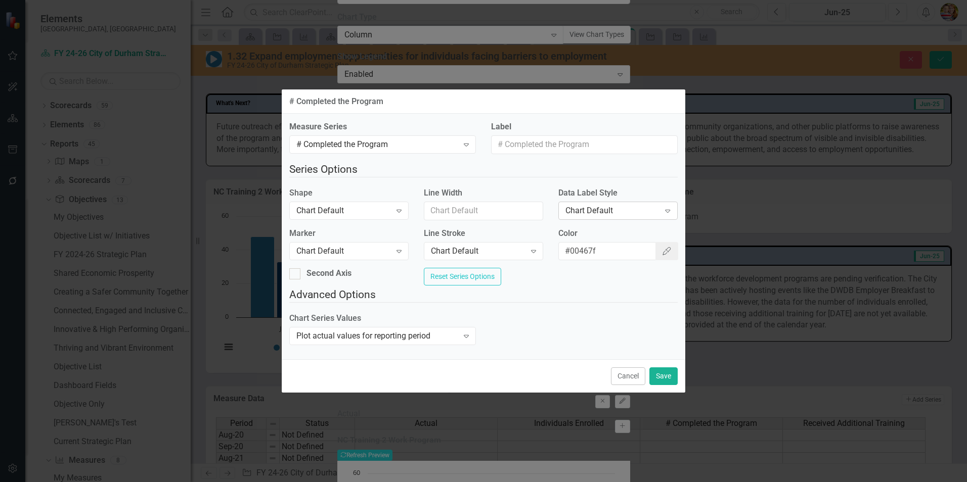
click at [580, 207] on div "Chart Default" at bounding box center [612, 211] width 95 height 12
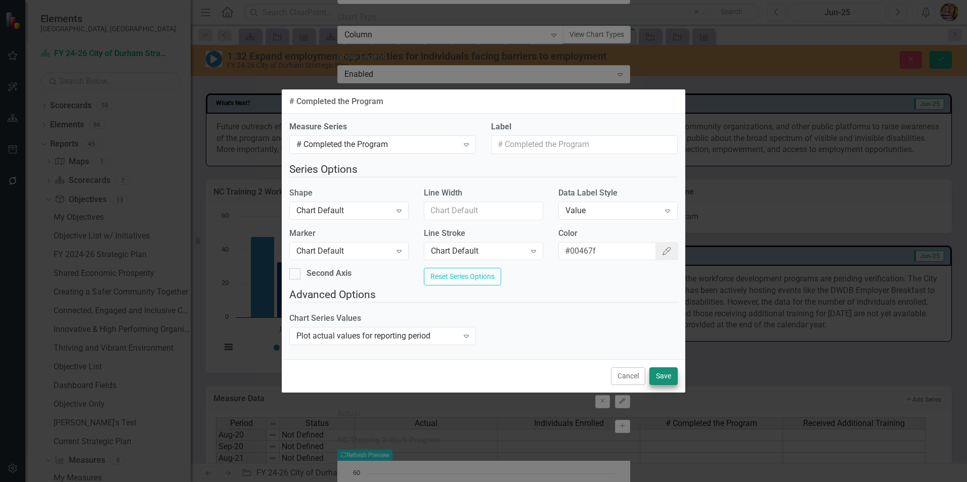
click at [665, 375] on div "Cancel Save" at bounding box center [484, 376] width 404 height 33
click at [665, 375] on button "Save" at bounding box center [663, 377] width 28 height 18
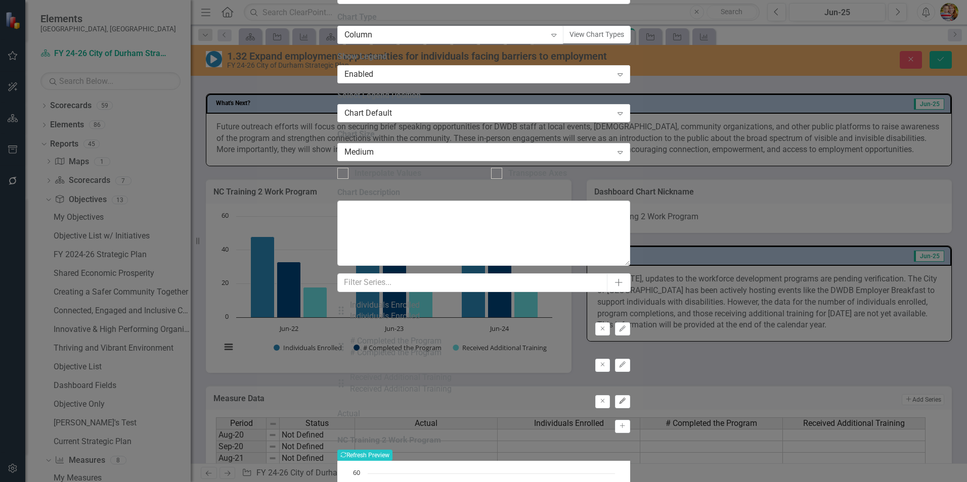
click at [626, 398] on icon "Edit" at bounding box center [622, 401] width 8 height 6
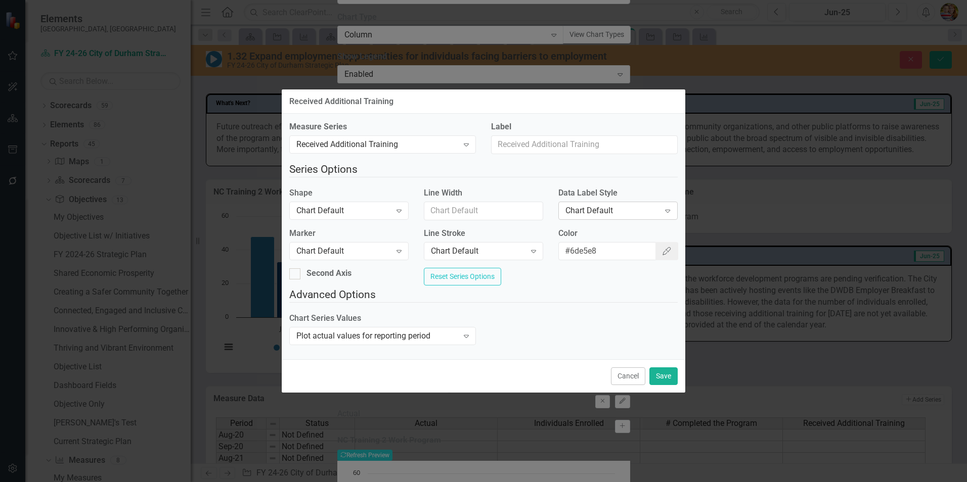
click at [585, 207] on div "Chart Default" at bounding box center [612, 211] width 95 height 12
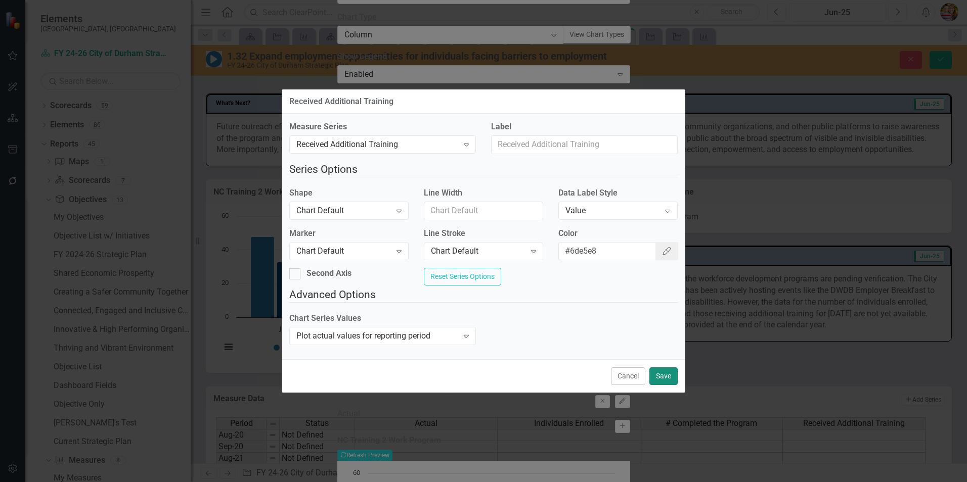
click at [667, 380] on button "Save" at bounding box center [663, 377] width 28 height 18
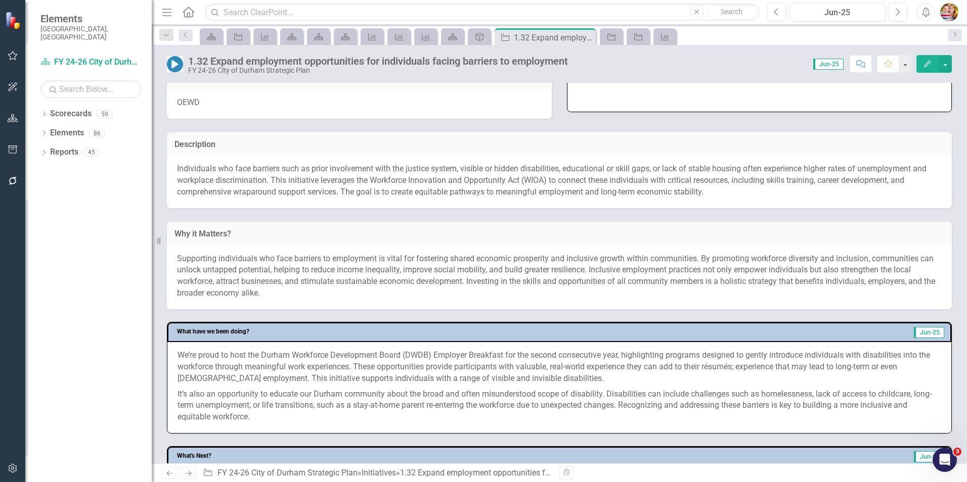
scroll to position [407, 0]
